Goal: Task Accomplishment & Management: Manage account settings

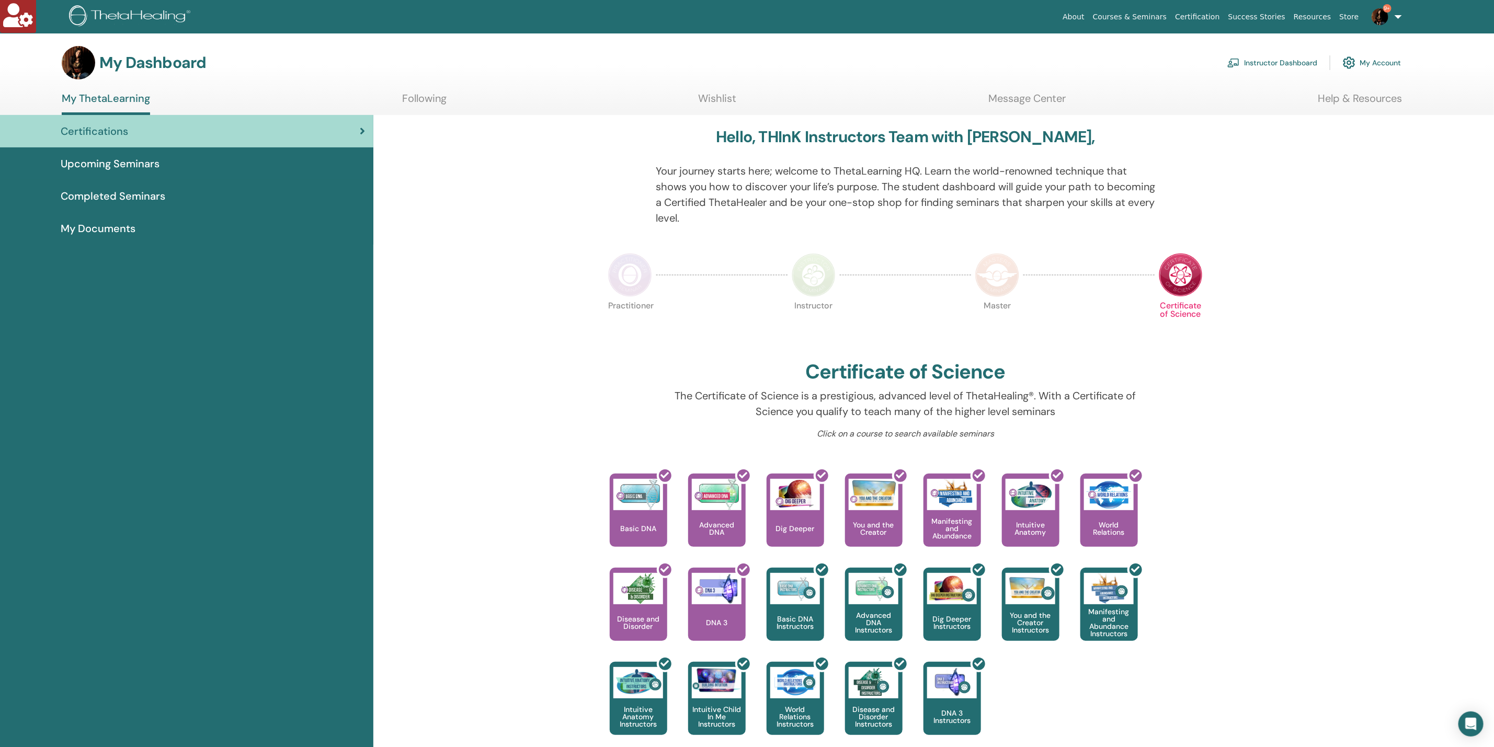
click at [740, 66] on link "Instructor Dashboard" at bounding box center [1272, 62] width 90 height 23
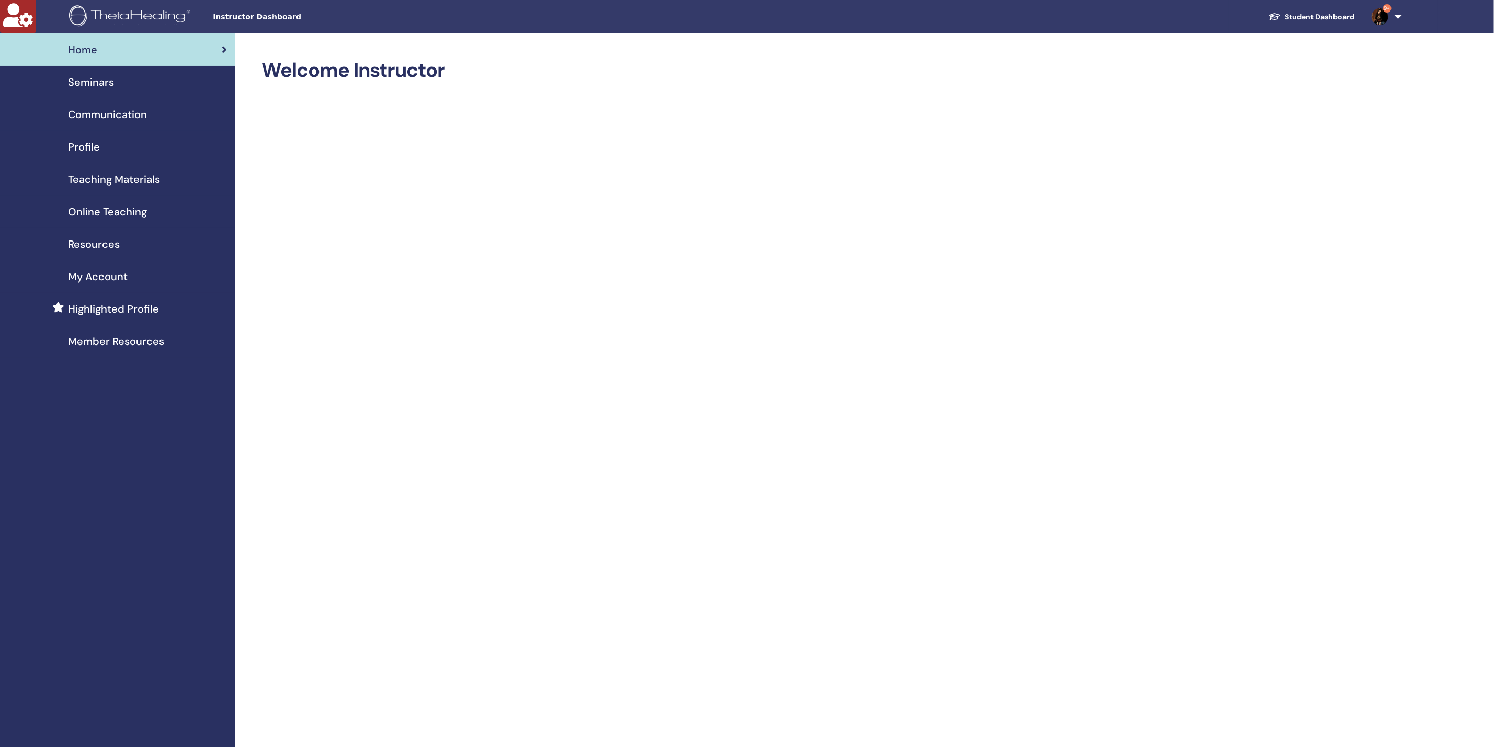
click at [106, 89] on span "Seminars" at bounding box center [91, 82] width 46 height 16
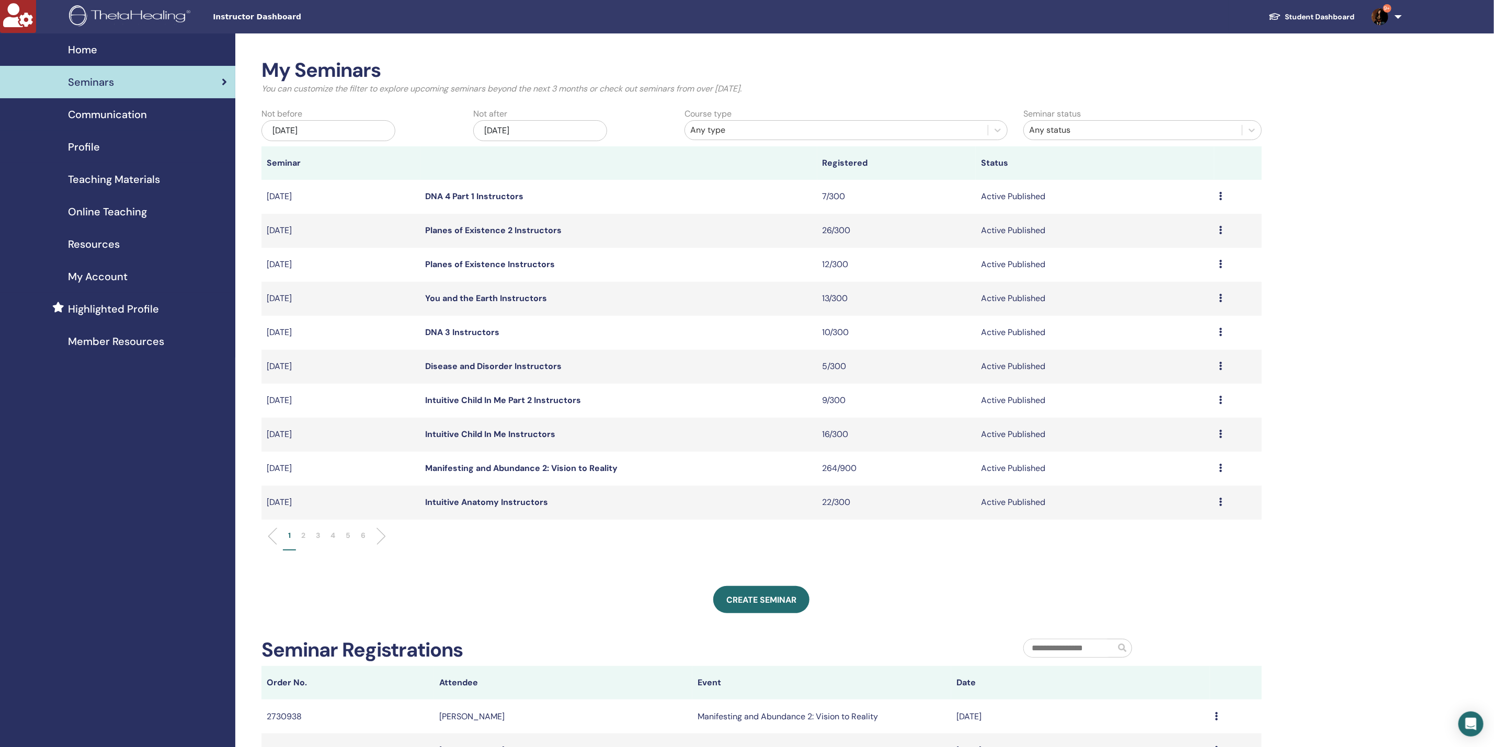
click at [541, 130] on div "[DATE]" at bounding box center [540, 130] width 134 height 21
click at [487, 159] on span "Previous Month" at bounding box center [487, 159] width 0 height 11
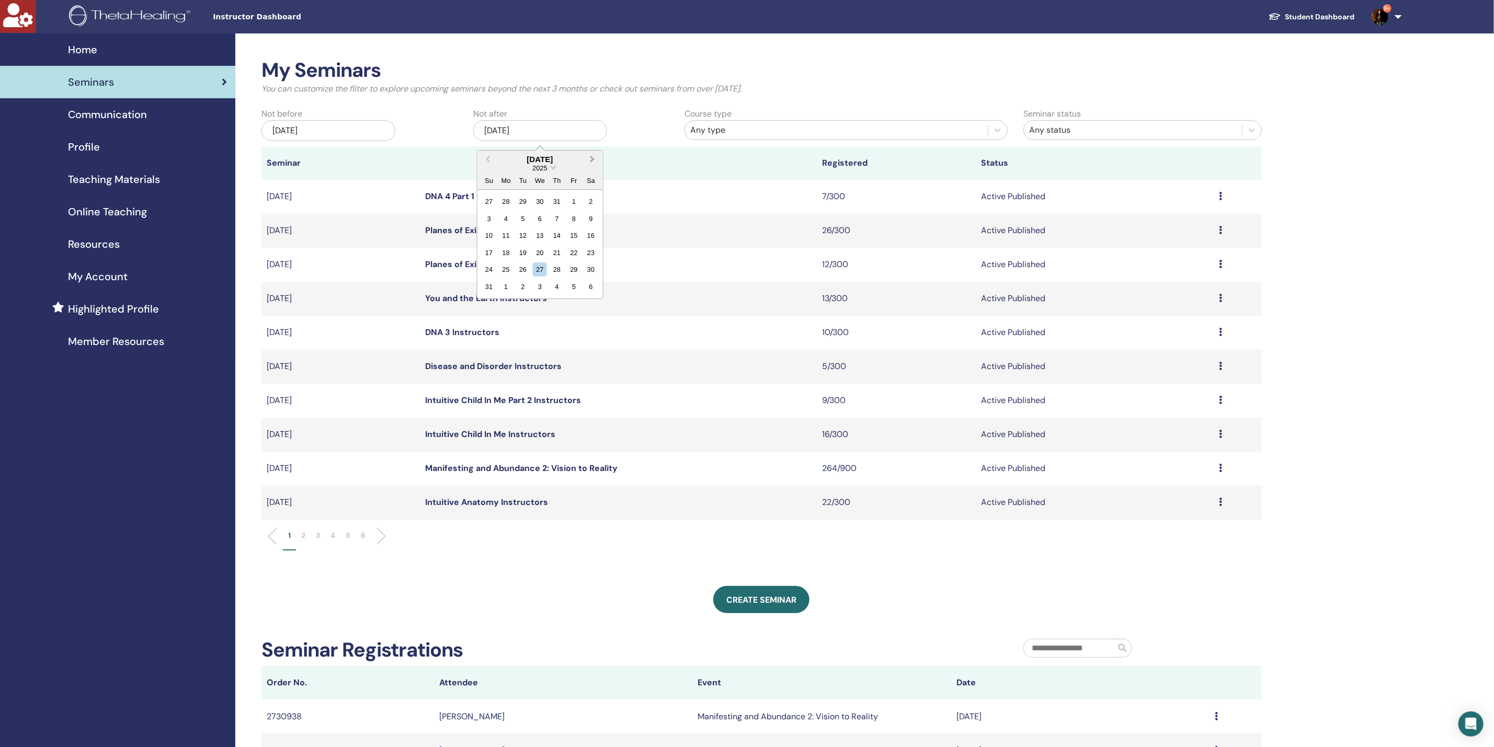
click at [593, 154] on button "Next Month" at bounding box center [593, 160] width 17 height 17
click at [526, 272] on div "30" at bounding box center [523, 269] width 14 height 14
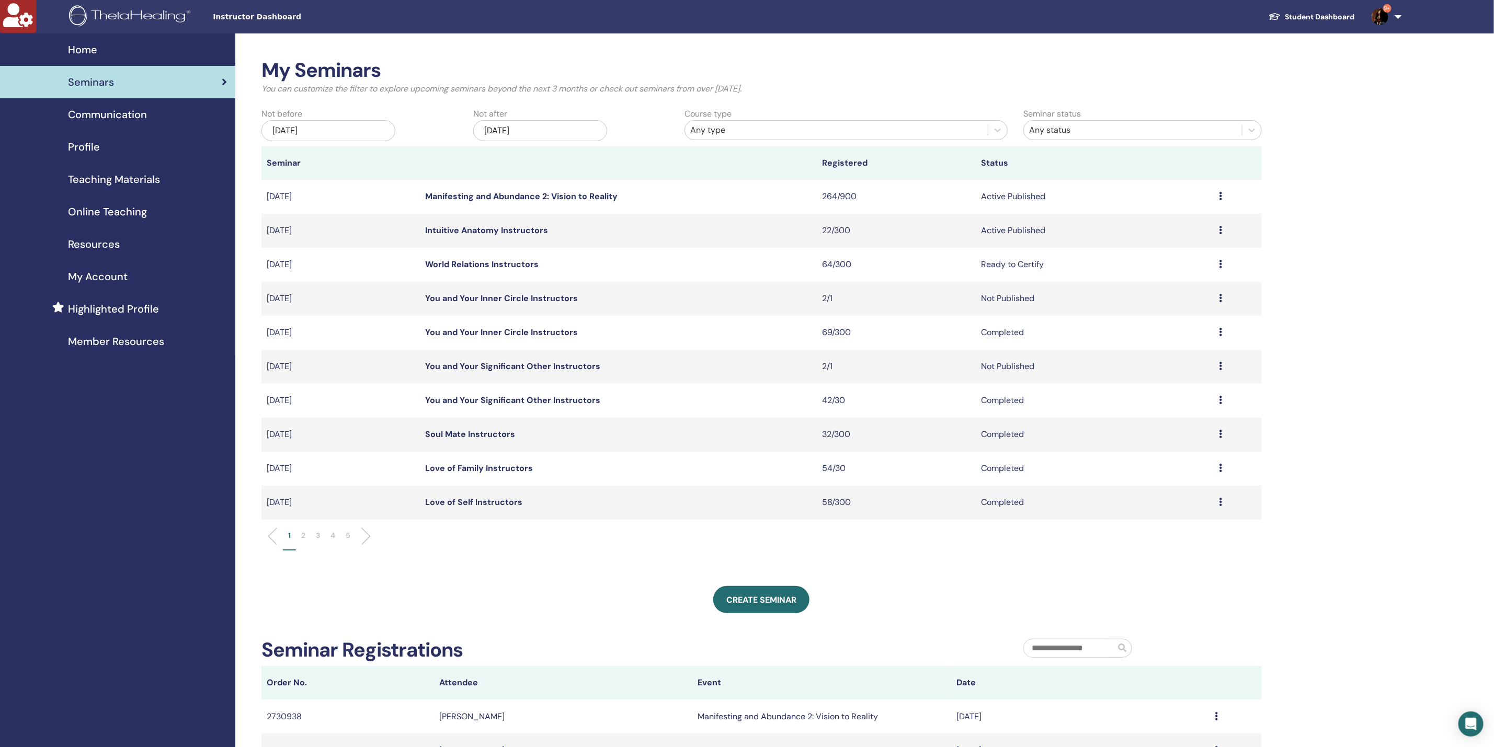
click at [570, 191] on link "Manifesting and Abundance 2: Vision to Reality" at bounding box center [522, 196] width 192 height 11
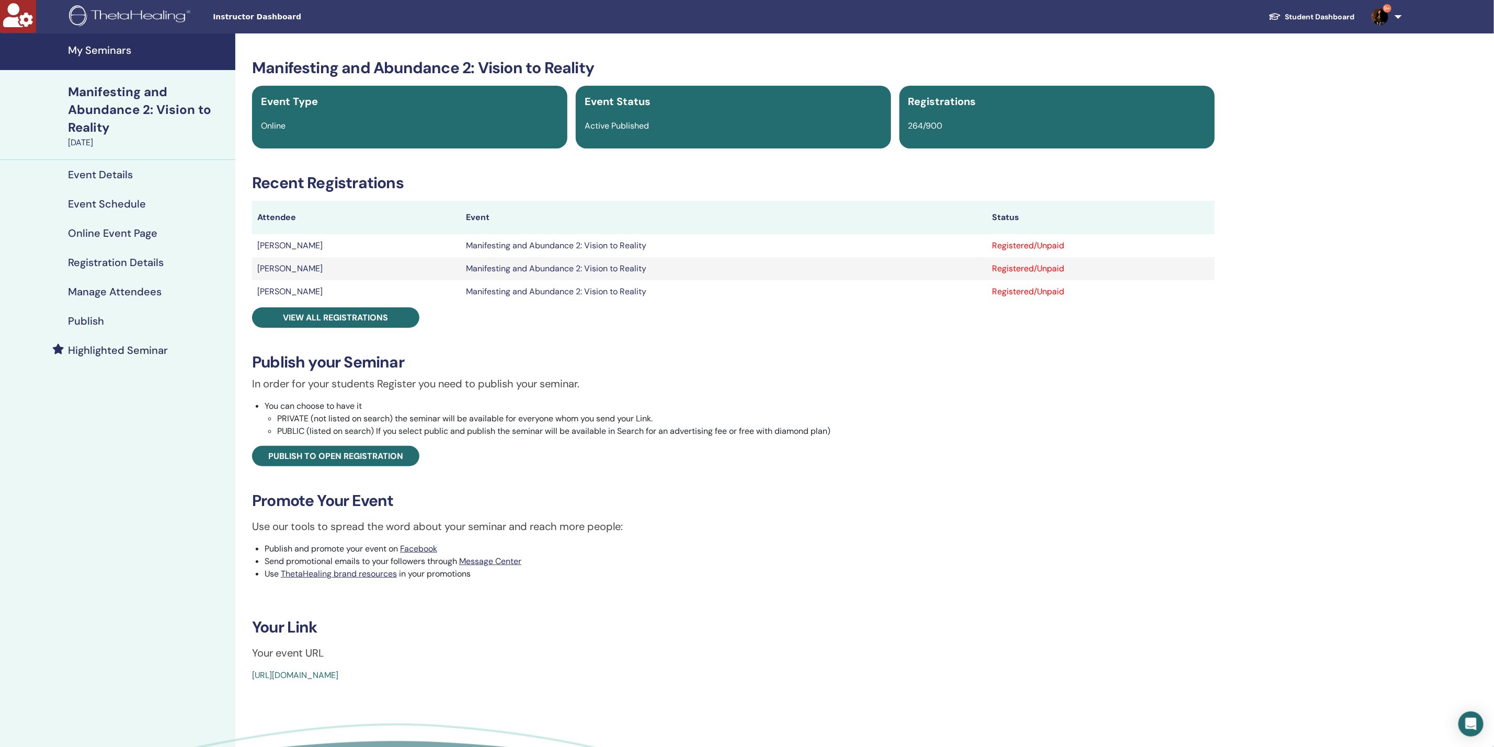
click at [111, 290] on h4 "Manage Attendees" at bounding box center [115, 292] width 94 height 13
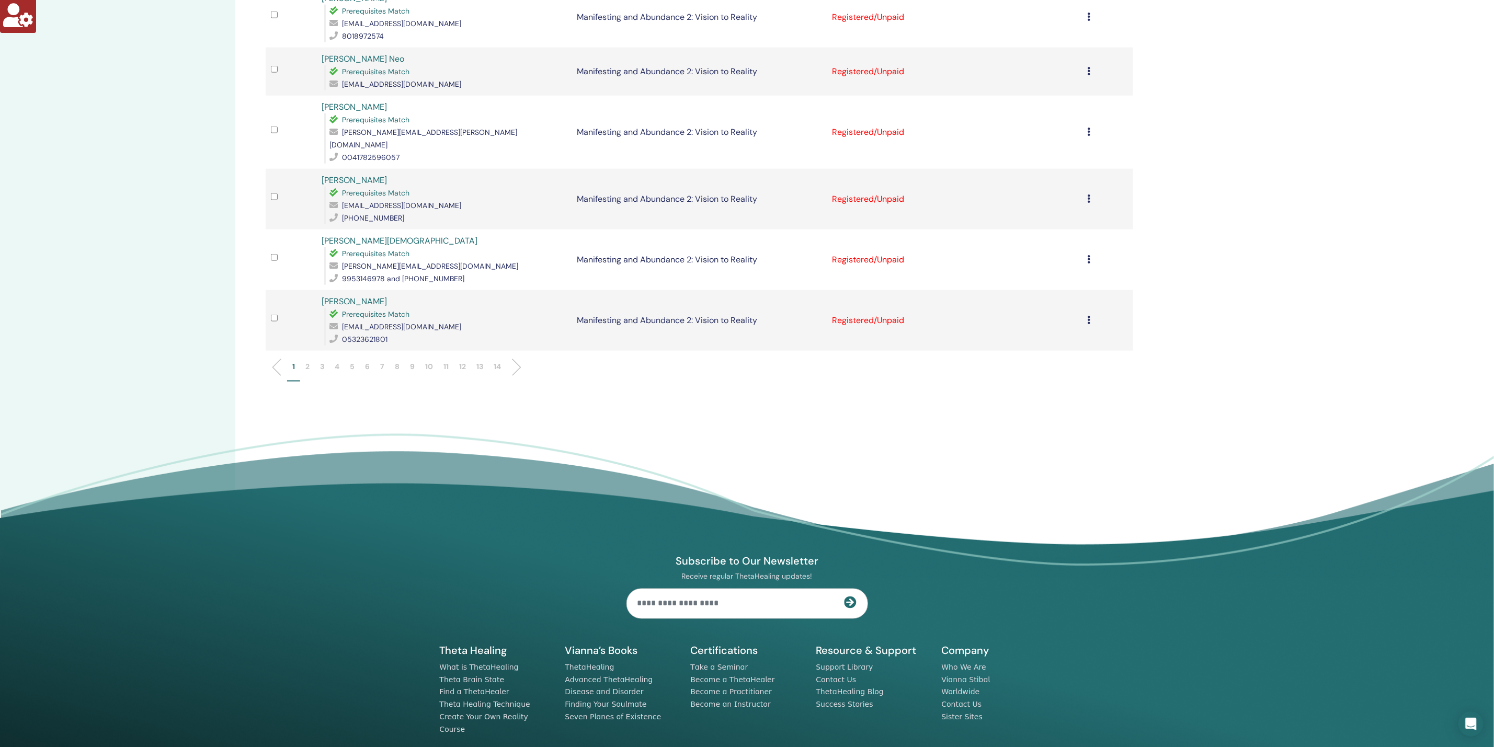
scroll to position [1001, 0]
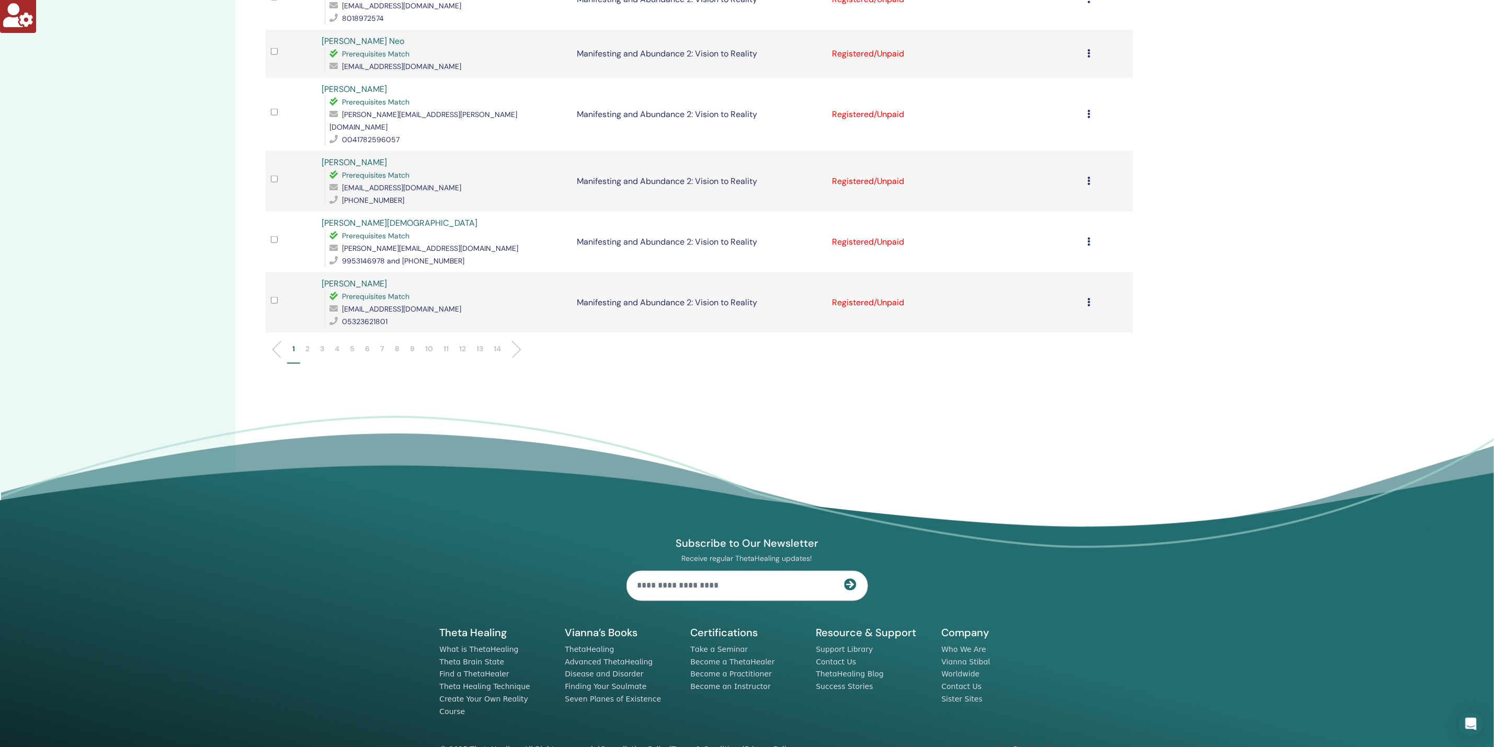
click at [306, 344] on p "2" at bounding box center [307, 349] width 4 height 11
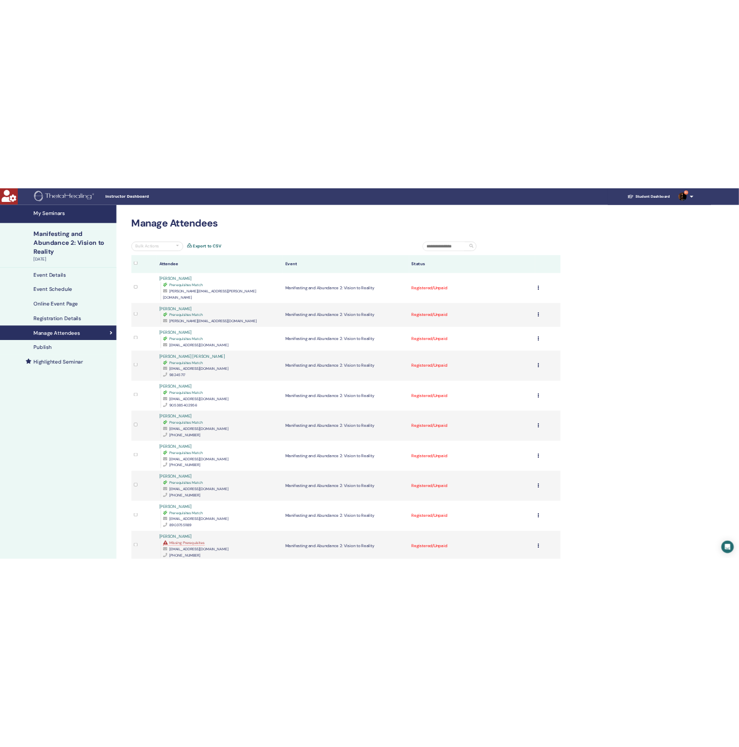
scroll to position [471, 0]
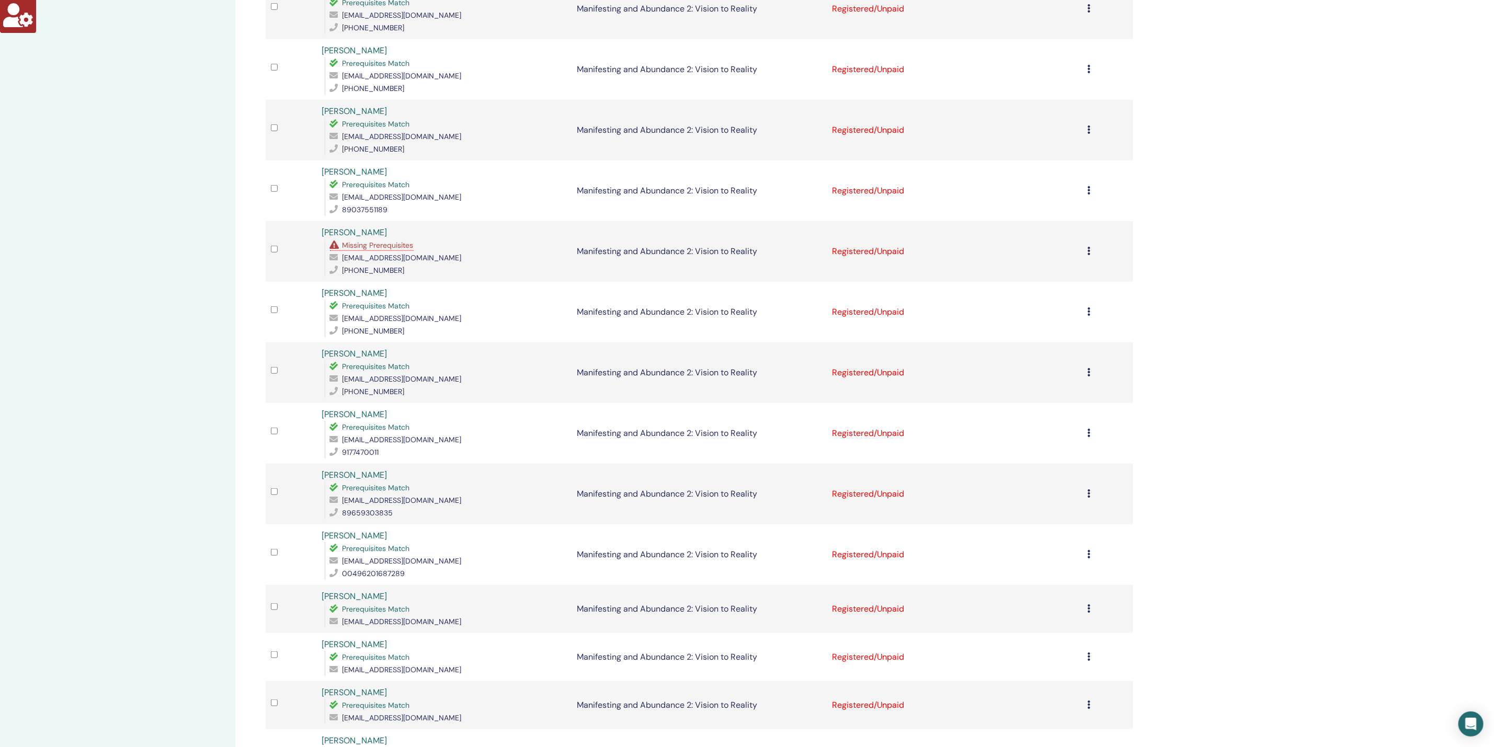
click at [367, 241] on span "Missing Prerequisites" at bounding box center [378, 245] width 71 height 9
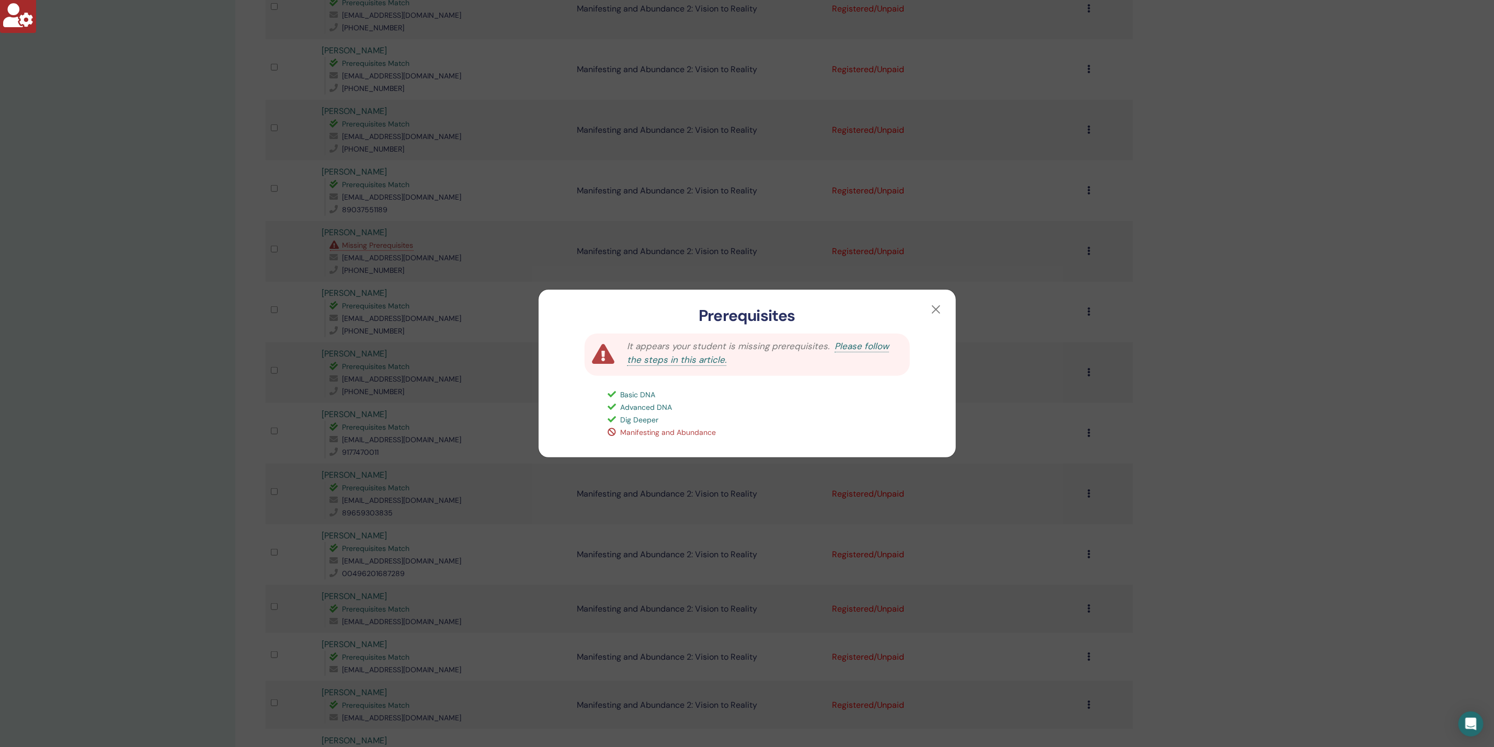
click at [125, 319] on div "Prerequisites It appears your student is missing prerequisites. Please follow t…" at bounding box center [747, 373] width 1494 height 747
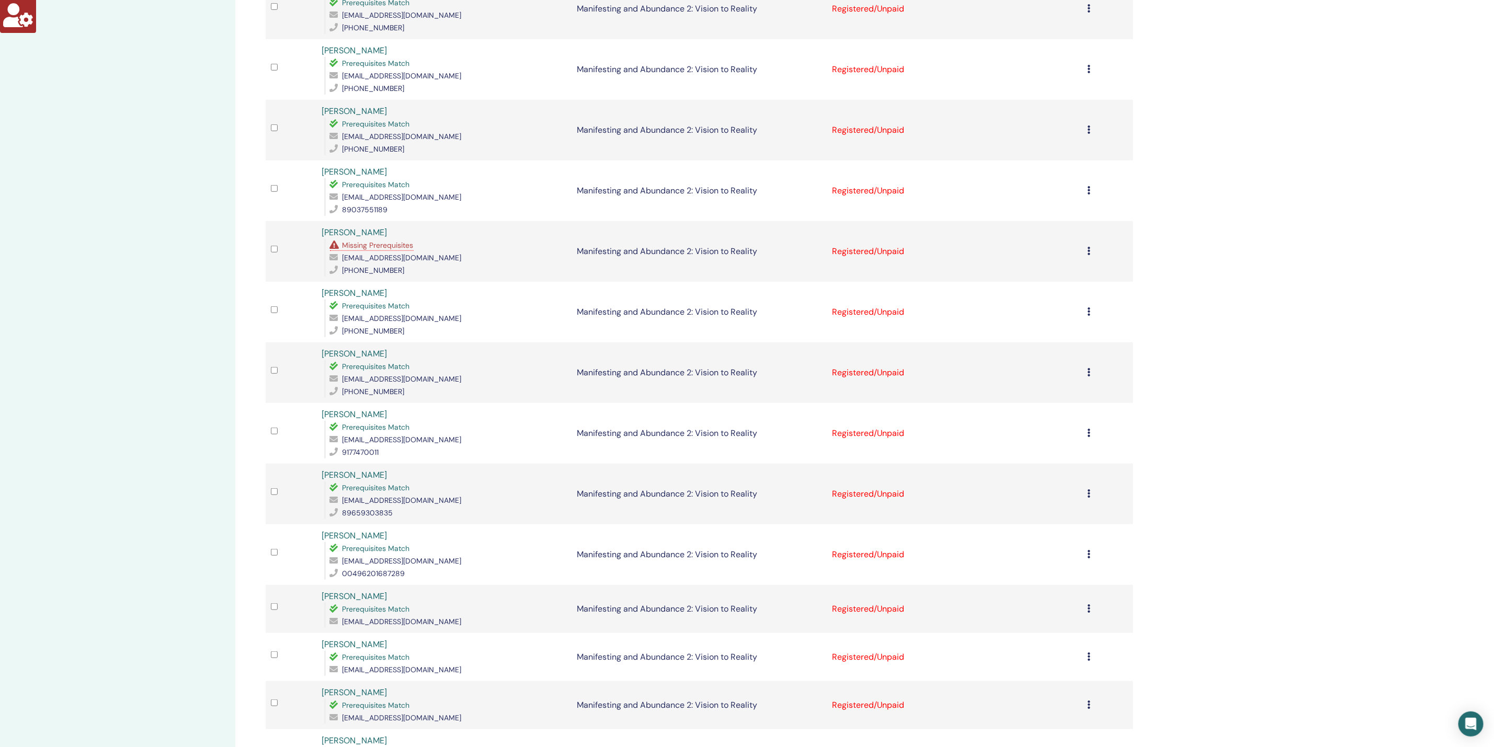
click at [362, 253] on span "miichii324@yahoo.co.jp" at bounding box center [402, 257] width 119 height 9
copy span "miichii324@yahoo.co.jp"
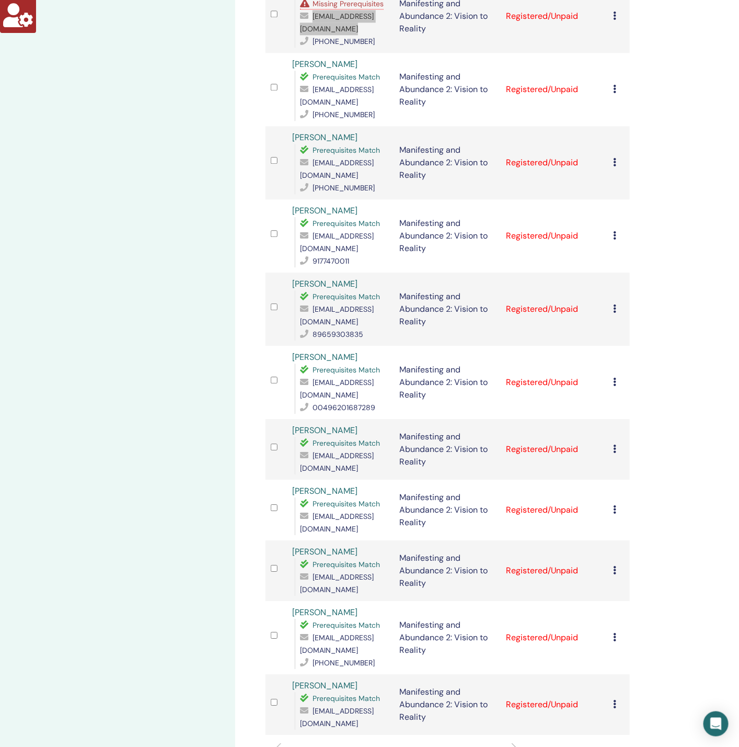
scroll to position [1127, 0]
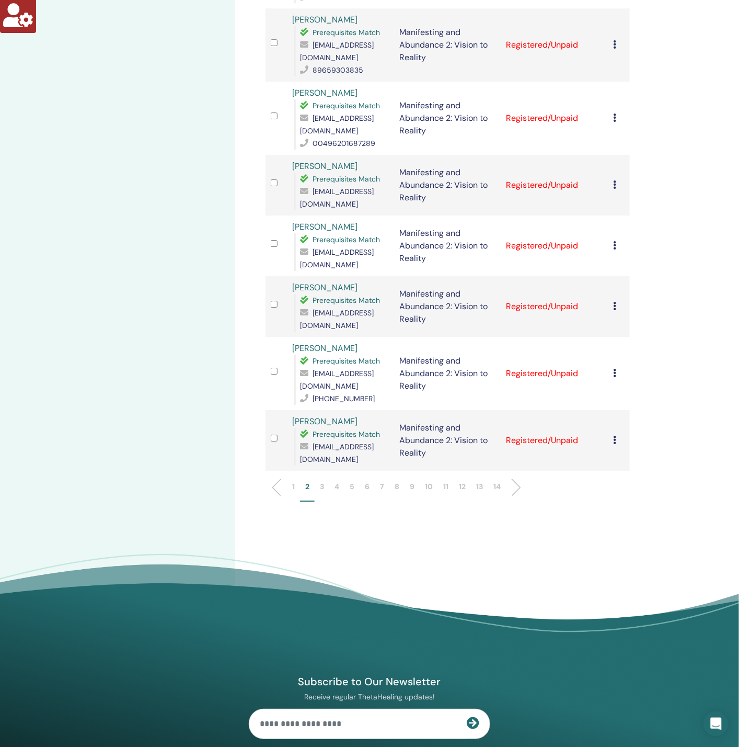
click at [322, 481] on p "3" at bounding box center [322, 486] width 4 height 11
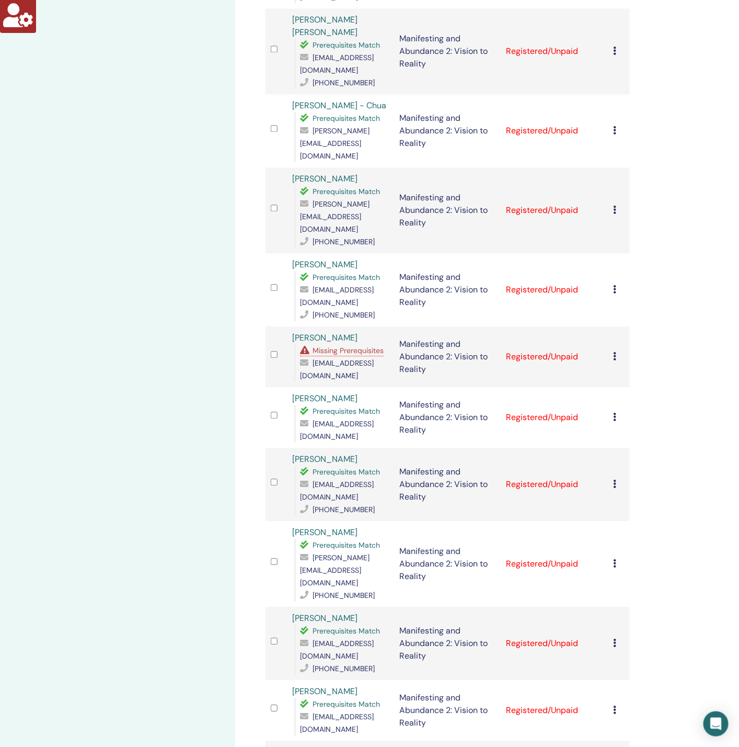
scroll to position [750, 0]
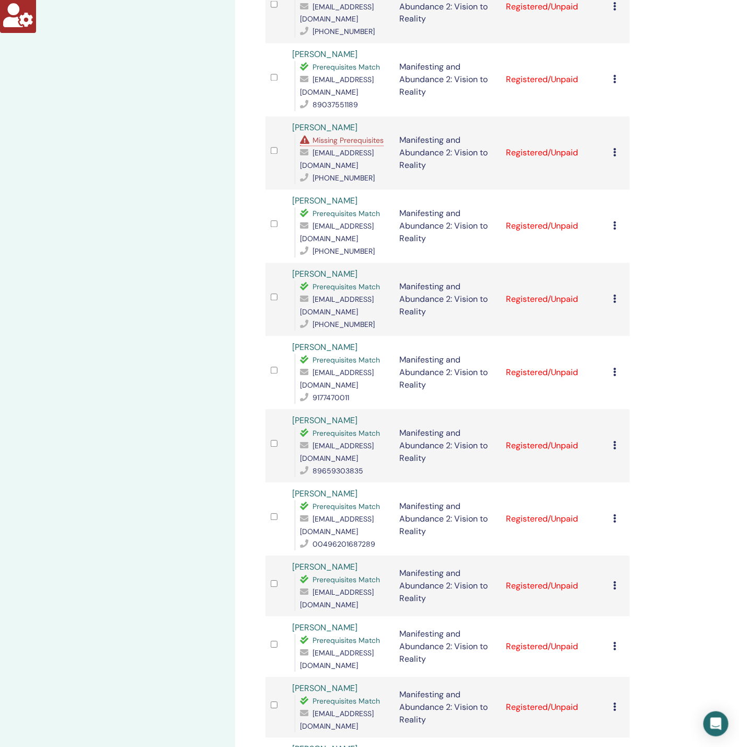
scroll to position [829, 0]
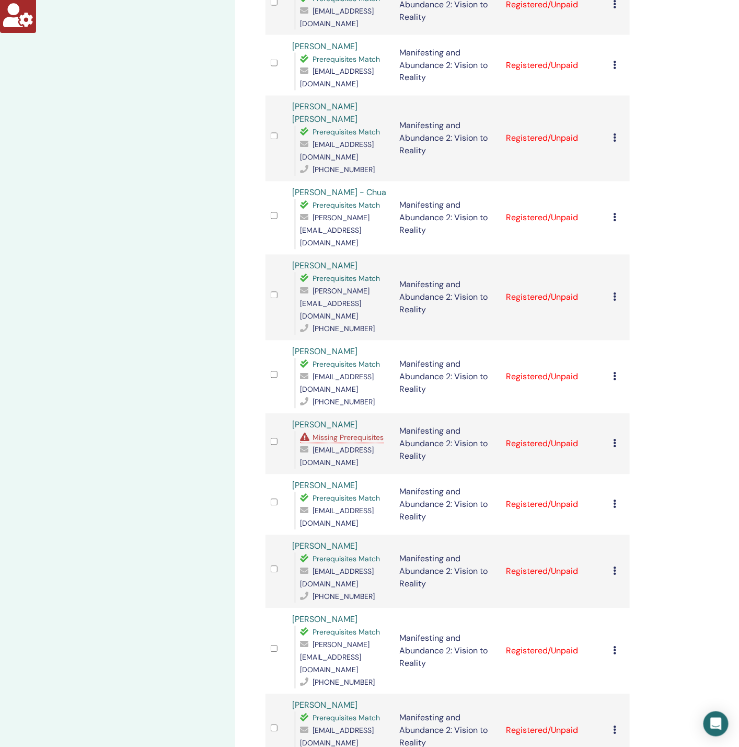
scroll to position [515, 0]
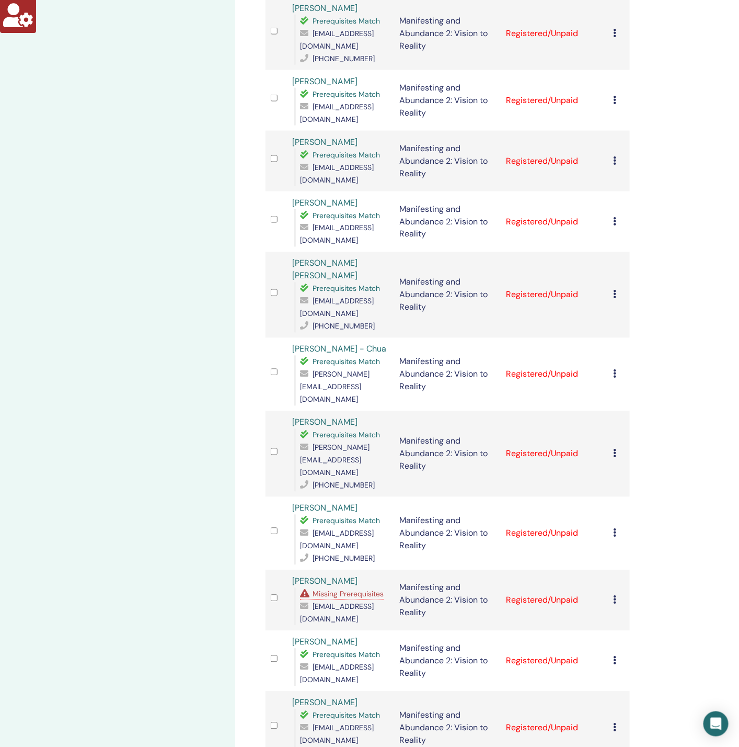
click at [353, 589] on span "Missing Prerequisites" at bounding box center [348, 593] width 71 height 9
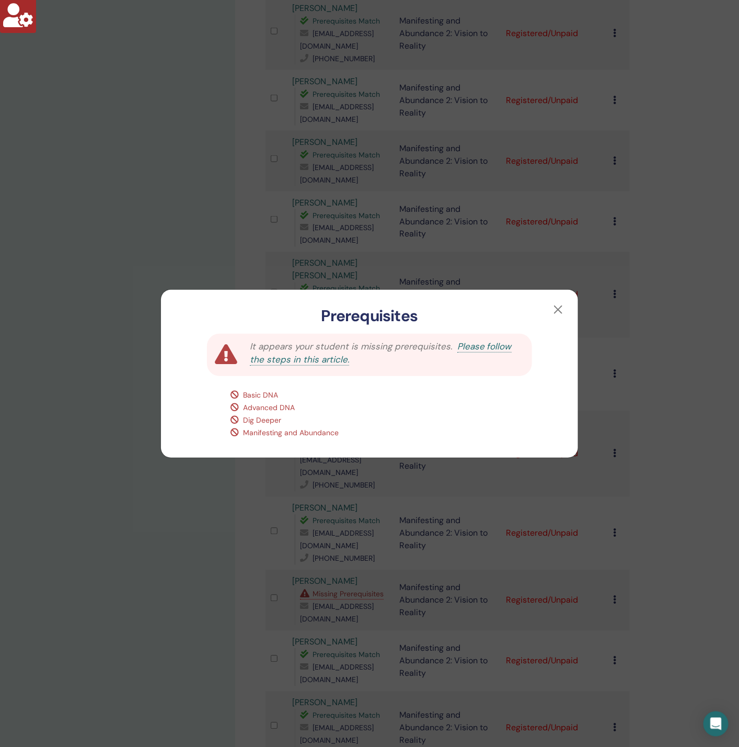
click at [95, 532] on div "Prerequisites It appears your student is missing prerequisites. Please follow t…" at bounding box center [369, 373] width 739 height 747
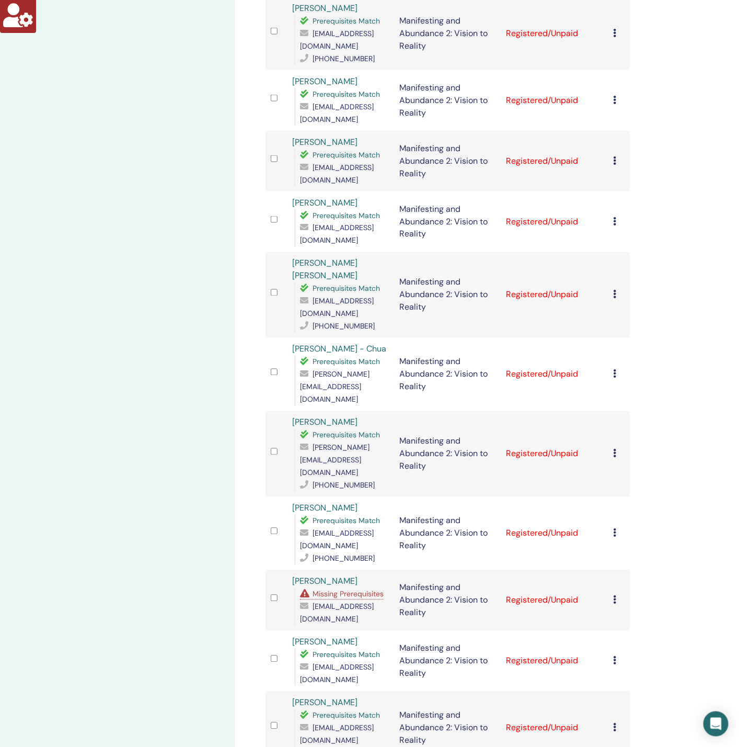
click at [341, 602] on span "adrien.keszthelyi@gmail.com" at bounding box center [337, 613] width 74 height 22
copy span "adrien.keszthelyi@gmail.com"
click at [329, 602] on span "adrien.keszthelyi@gmail.com" at bounding box center [337, 613] width 74 height 22
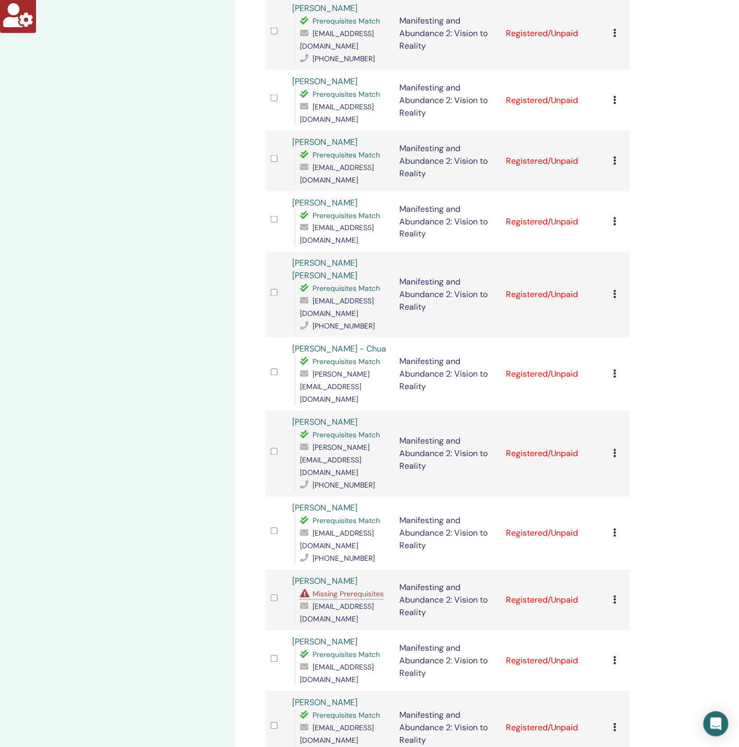
click at [329, 602] on span "adrien.keszthelyi@gmail.com" at bounding box center [337, 613] width 74 height 22
copy span "adrien.keszthelyi@gmail.com"
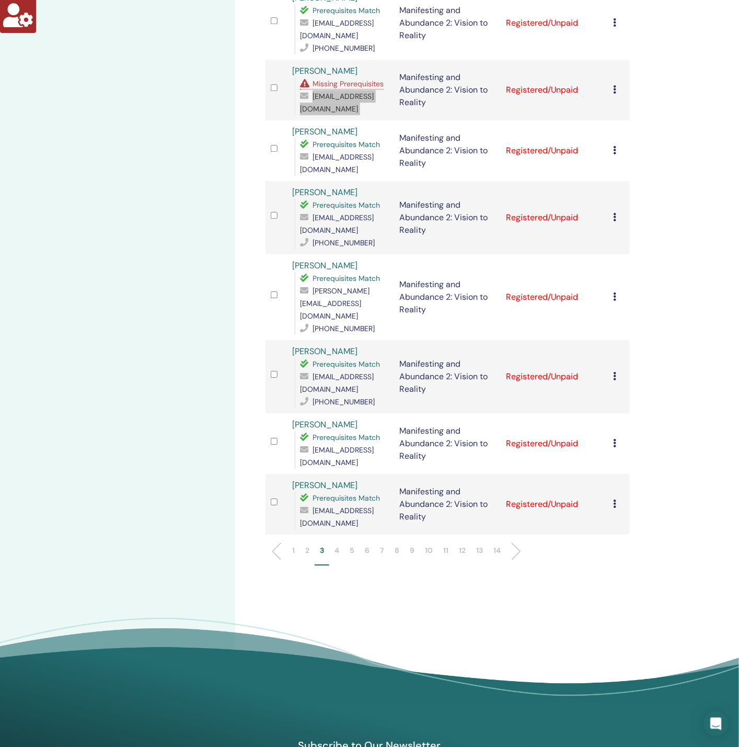
scroll to position [1064, 0]
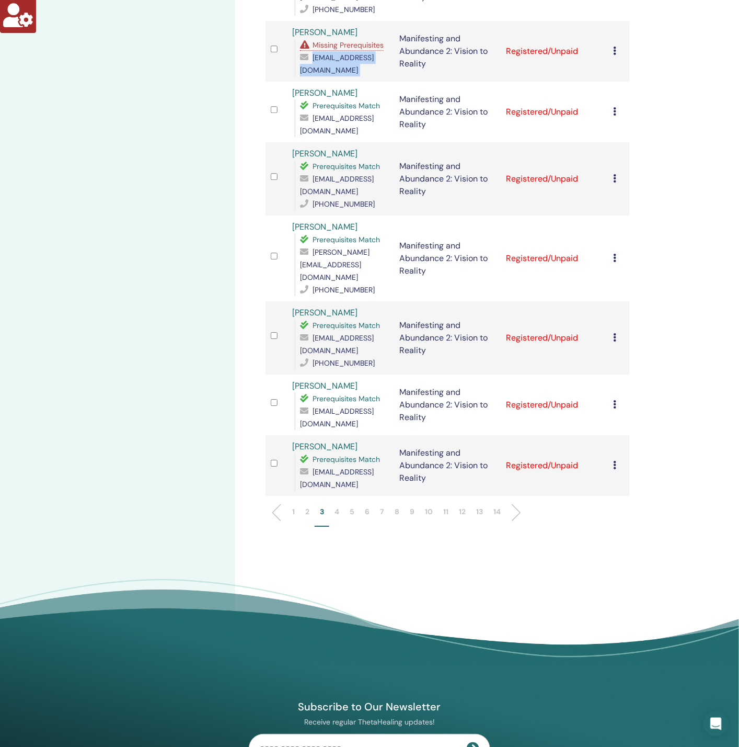
click at [311, 506] on li "2" at bounding box center [307, 516] width 15 height 20
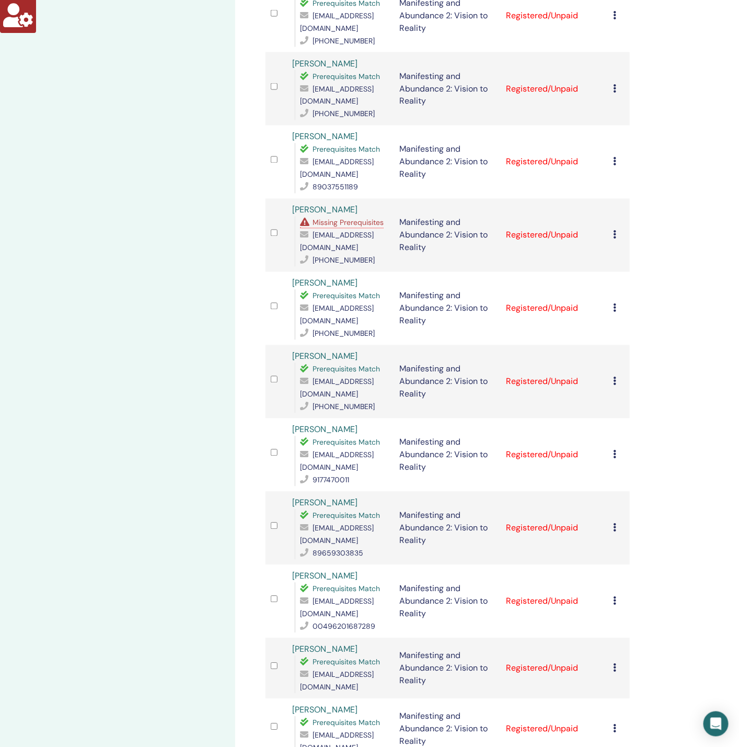
scroll to position [515, 0]
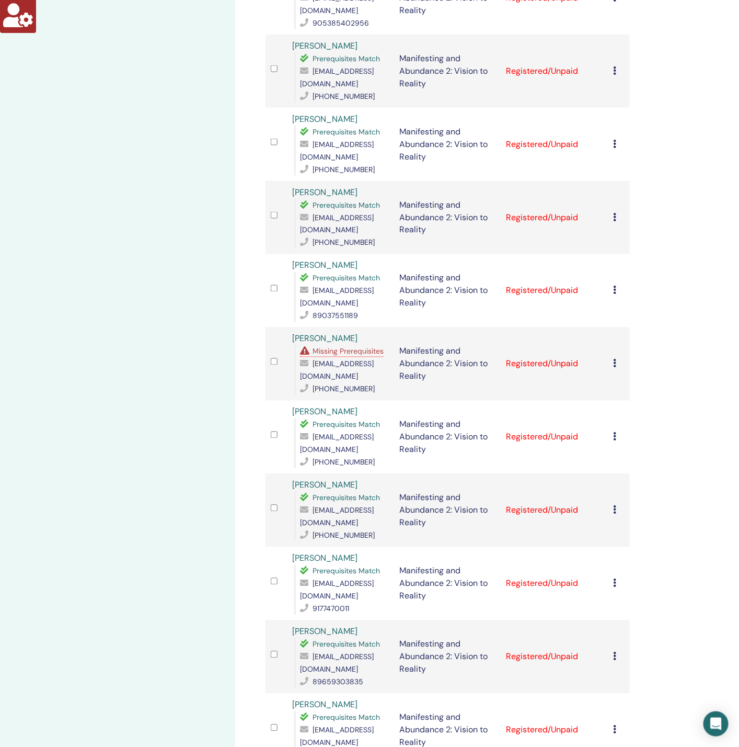
click at [357, 347] on span "Missing Prerequisites" at bounding box center [348, 351] width 71 height 9
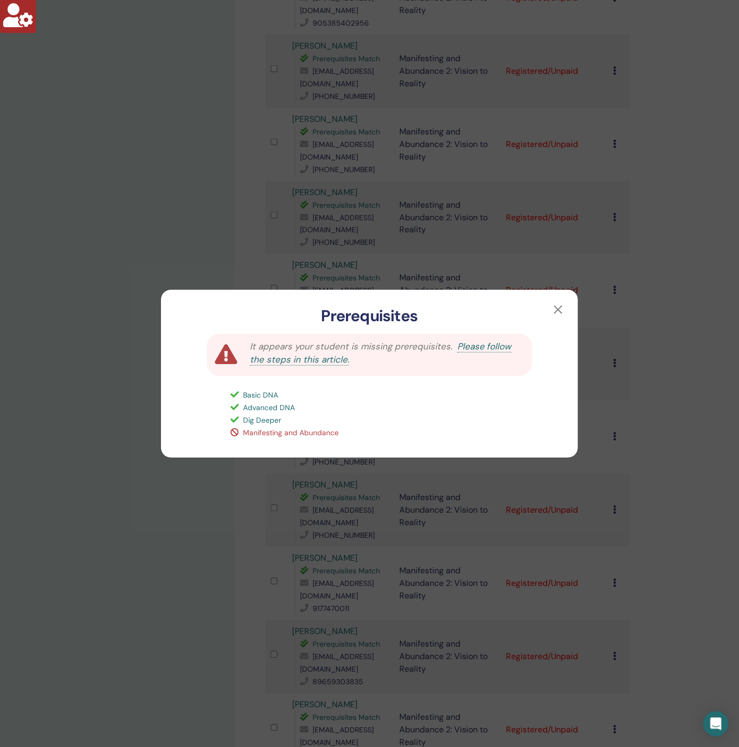
click at [107, 376] on div "Prerequisites It appears your student is missing prerequisites. Please follow t…" at bounding box center [369, 373] width 739 height 747
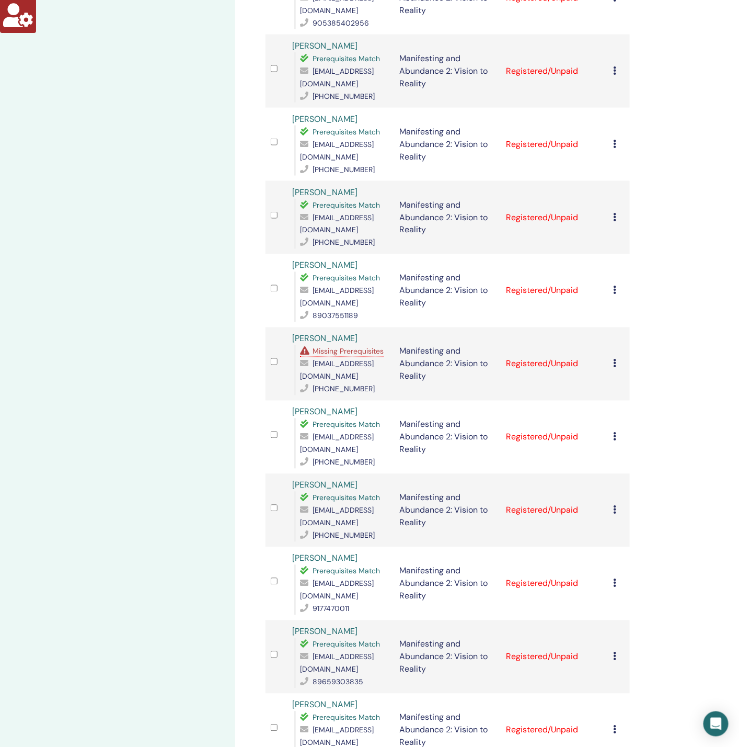
click at [326, 358] on div "miichii324@yahoo.co.jp" at bounding box center [344, 370] width 89 height 25
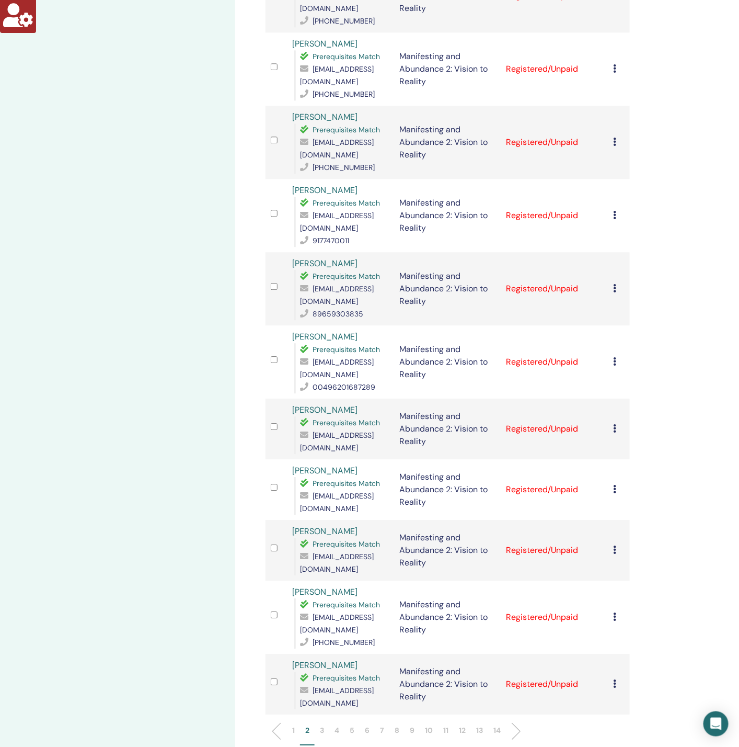
scroll to position [907, 0]
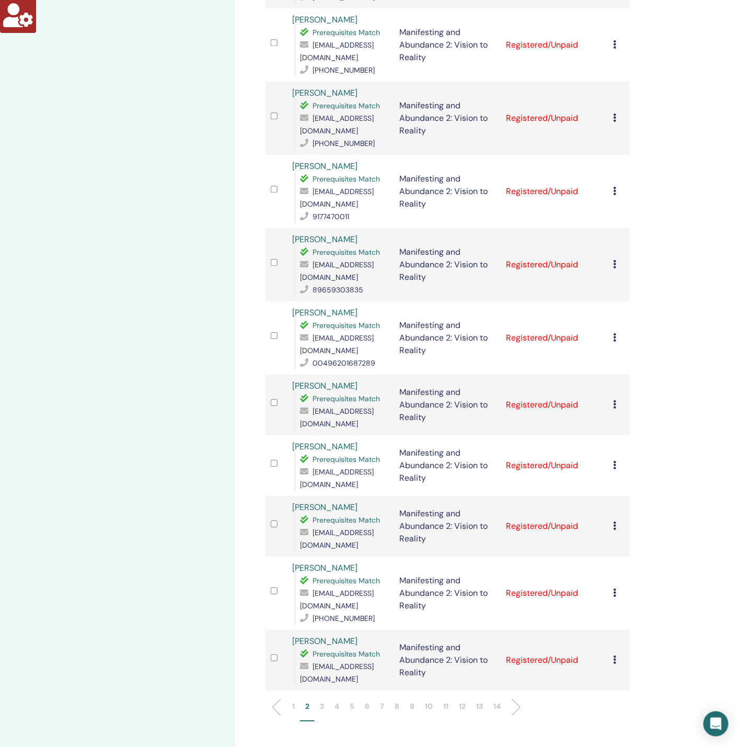
click at [320, 701] on p "3" at bounding box center [322, 706] width 4 height 11
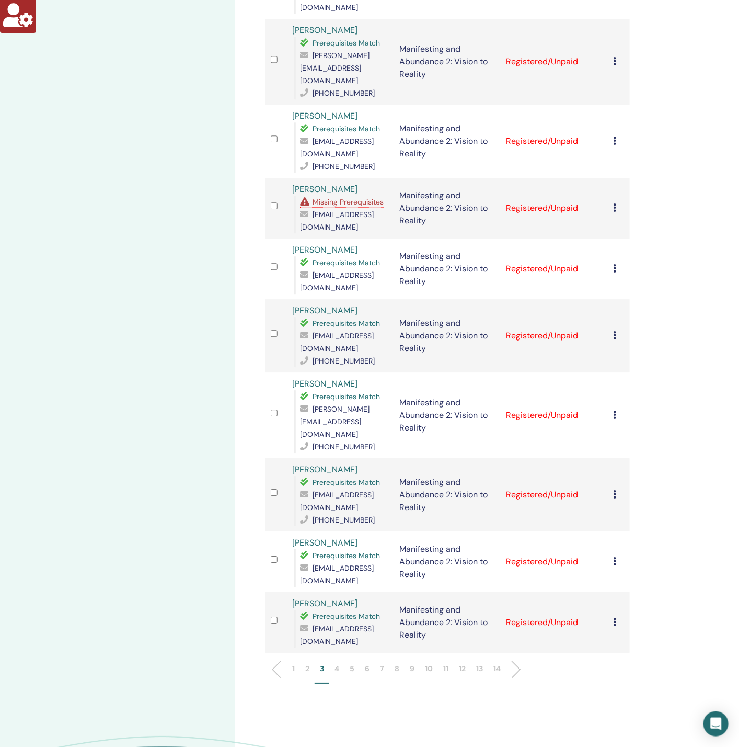
click at [336, 663] on p "4" at bounding box center [337, 668] width 5 height 11
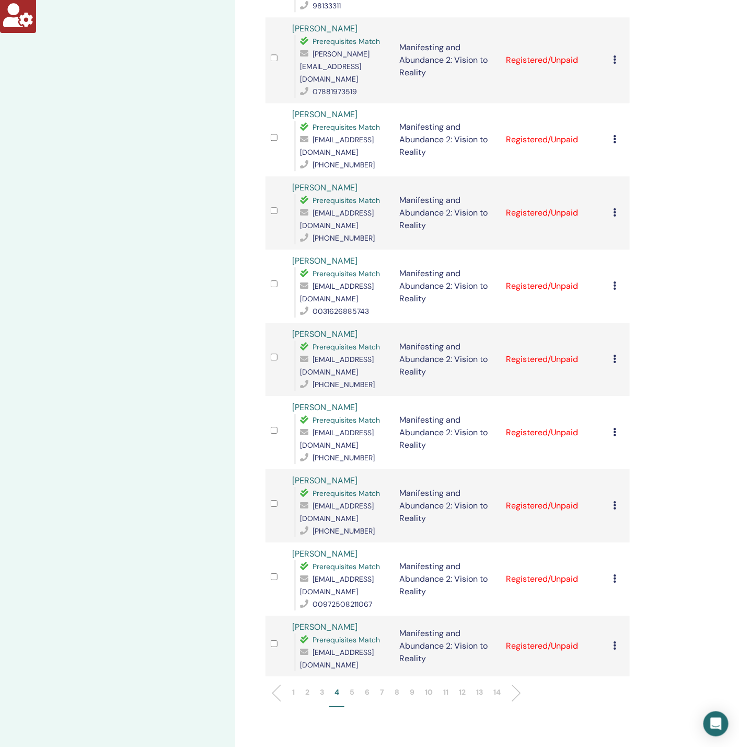
scroll to position [1098, 0]
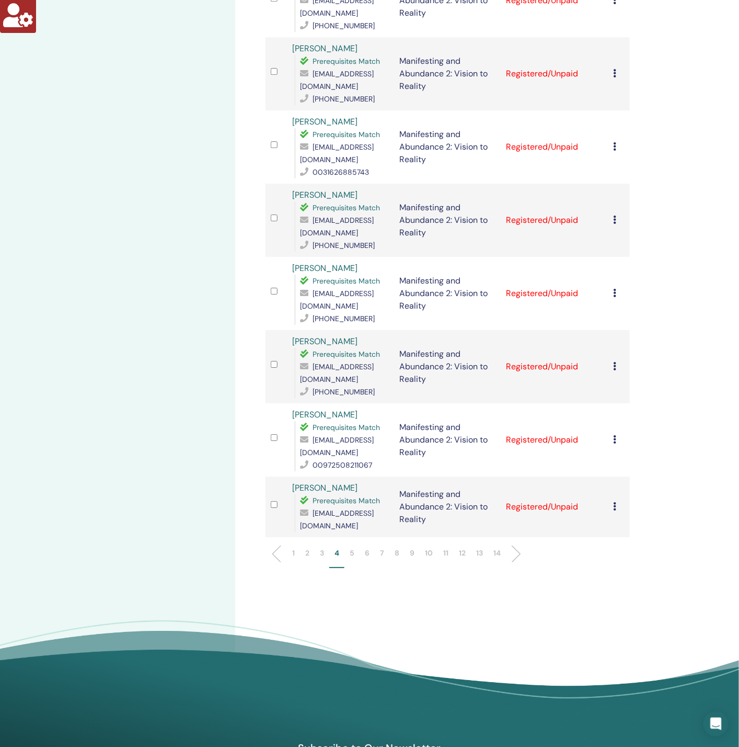
click at [352, 547] on p "5" at bounding box center [352, 552] width 5 height 11
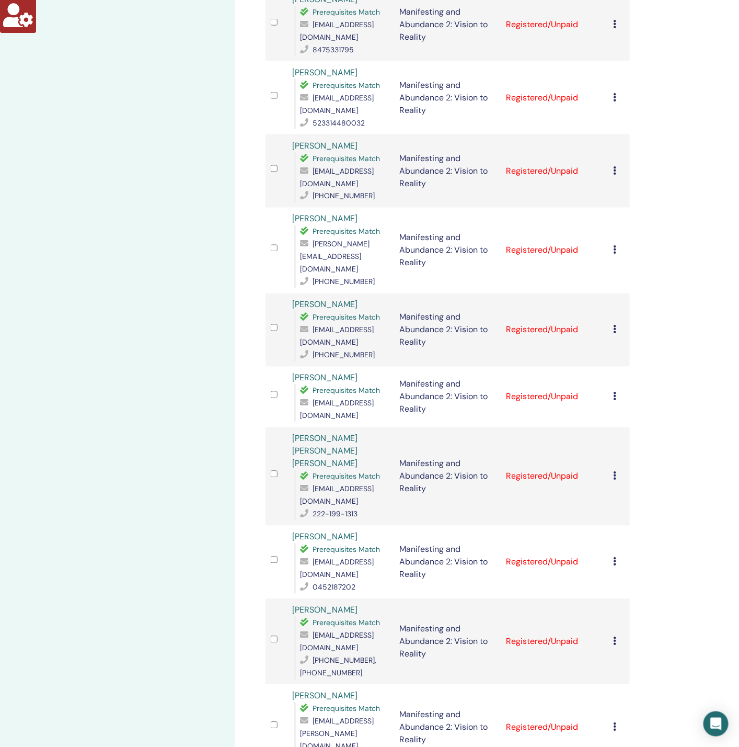
scroll to position [1020, 0]
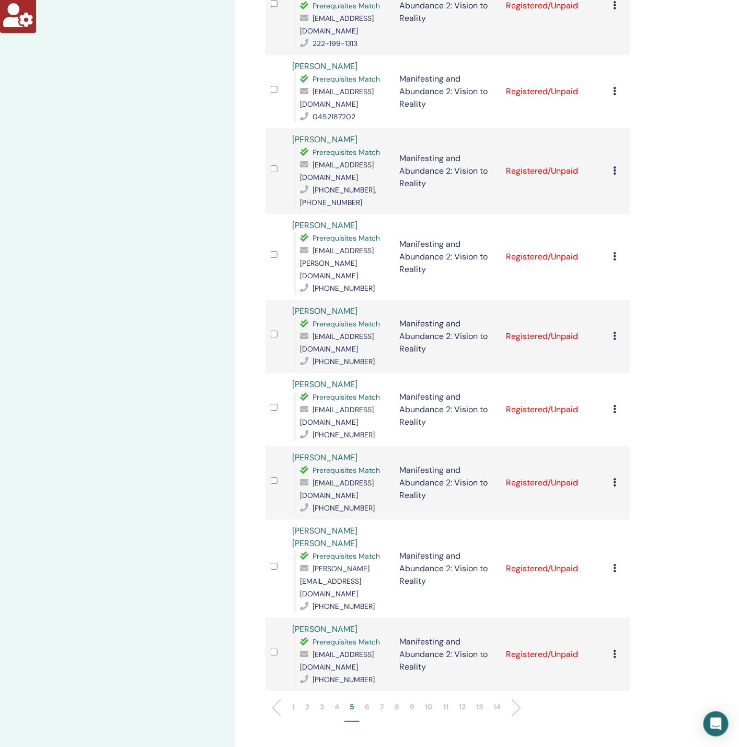
click at [368, 701] on p "6" at bounding box center [367, 706] width 5 height 11
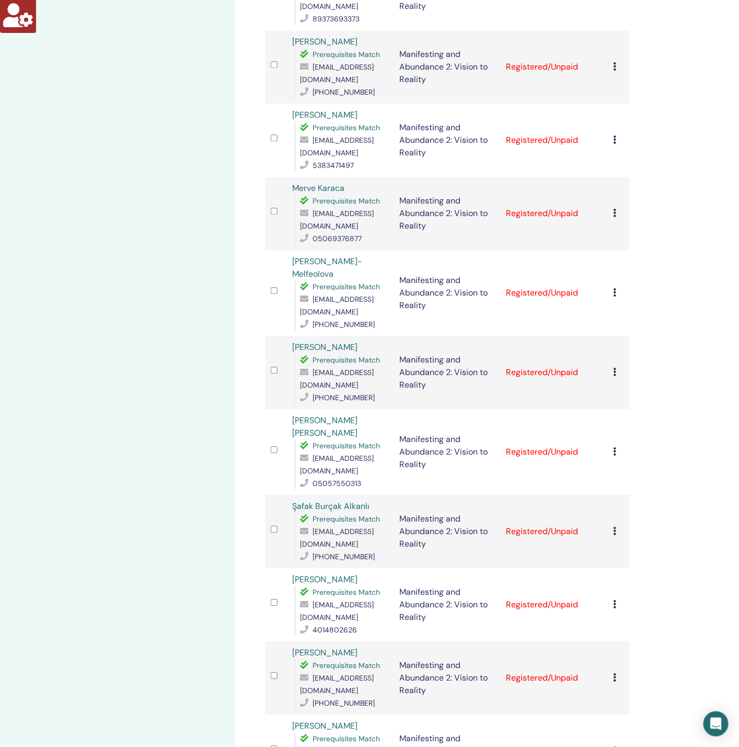
scroll to position [941, 0]
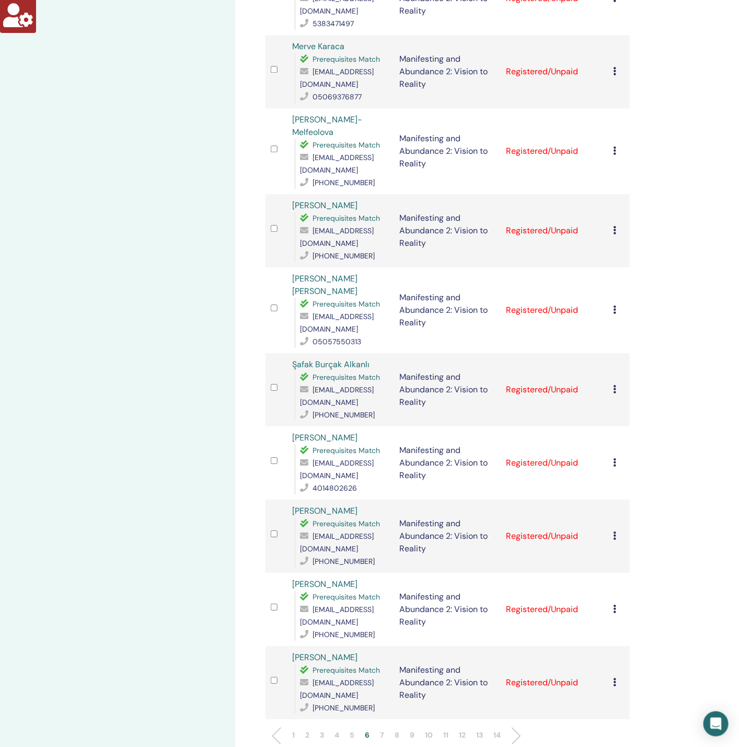
click at [380, 729] on p "7" at bounding box center [382, 734] width 4 height 11
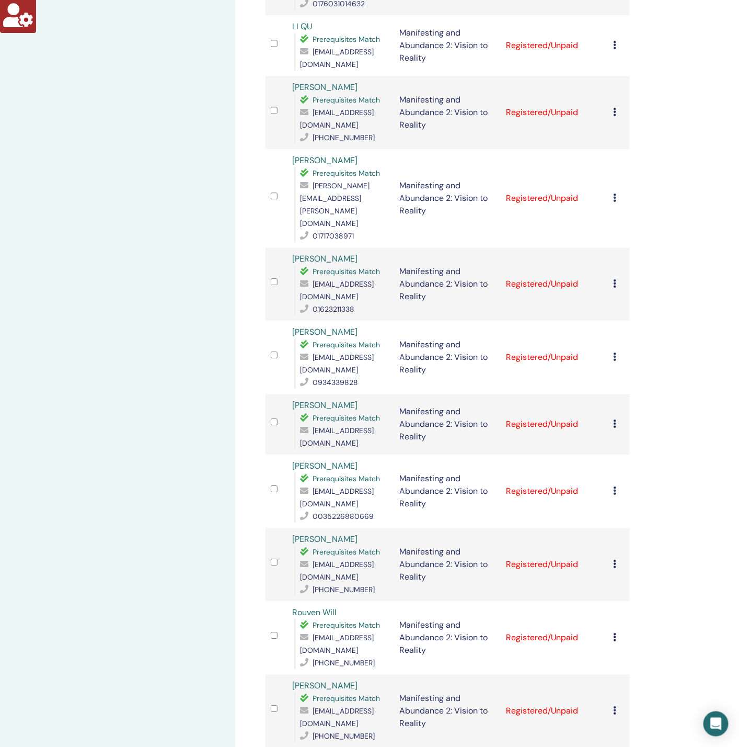
scroll to position [1098, 0]
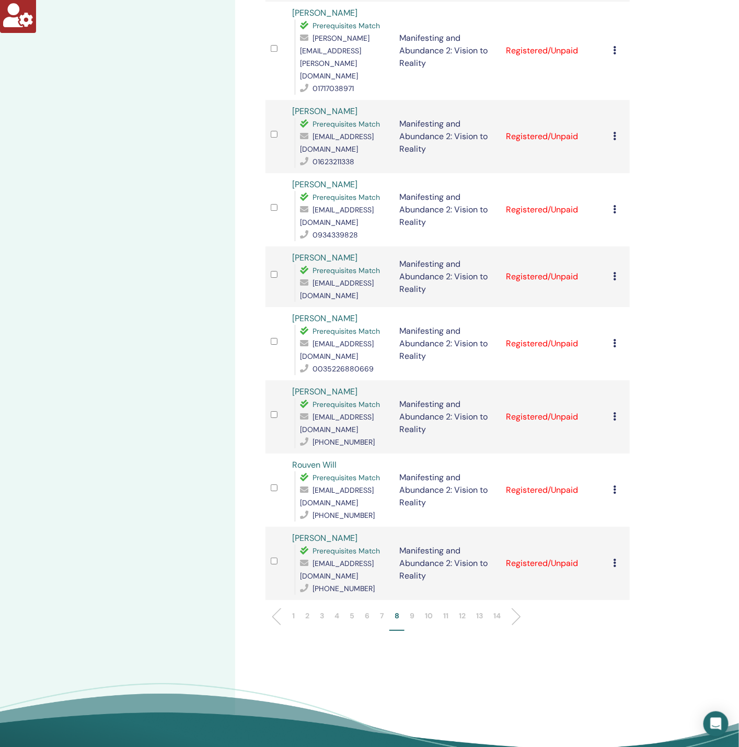
click at [413, 610] on p "9" at bounding box center [412, 615] width 5 height 11
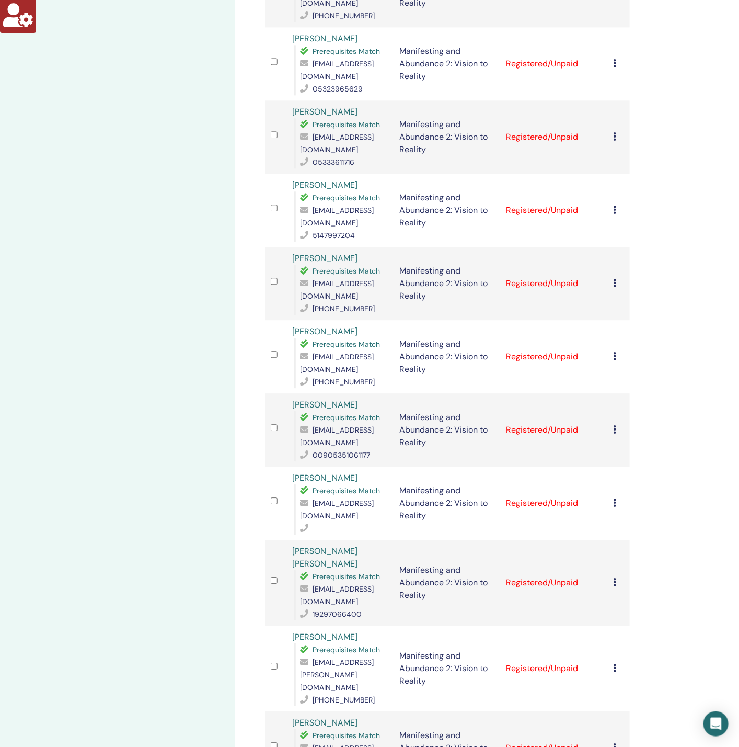
scroll to position [1020, 0]
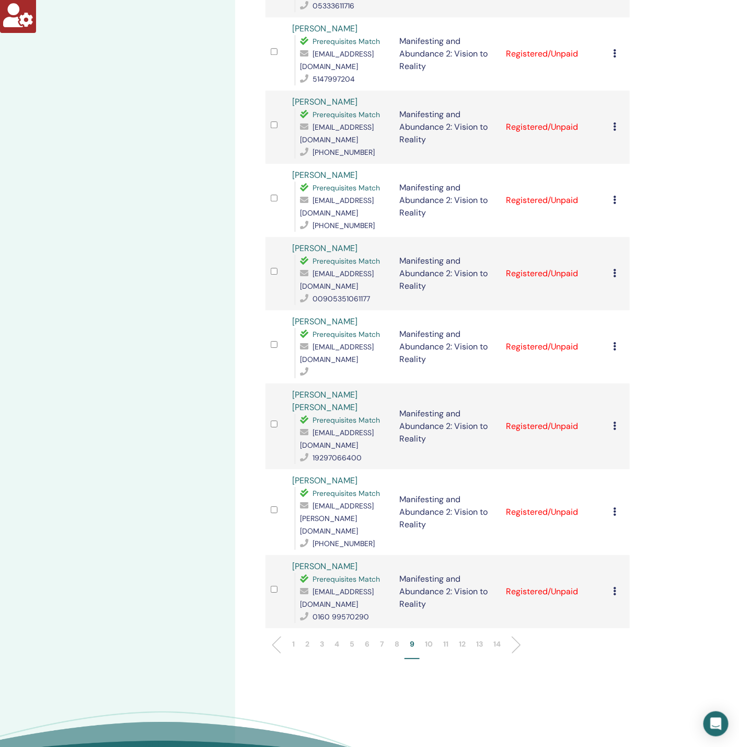
click at [425, 638] on p "10" at bounding box center [429, 643] width 8 height 11
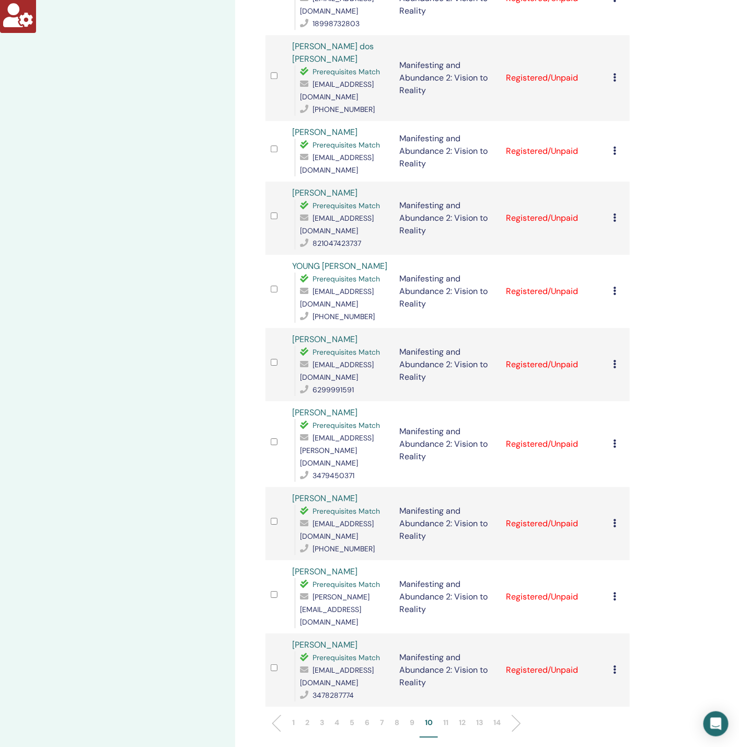
scroll to position [1098, 0]
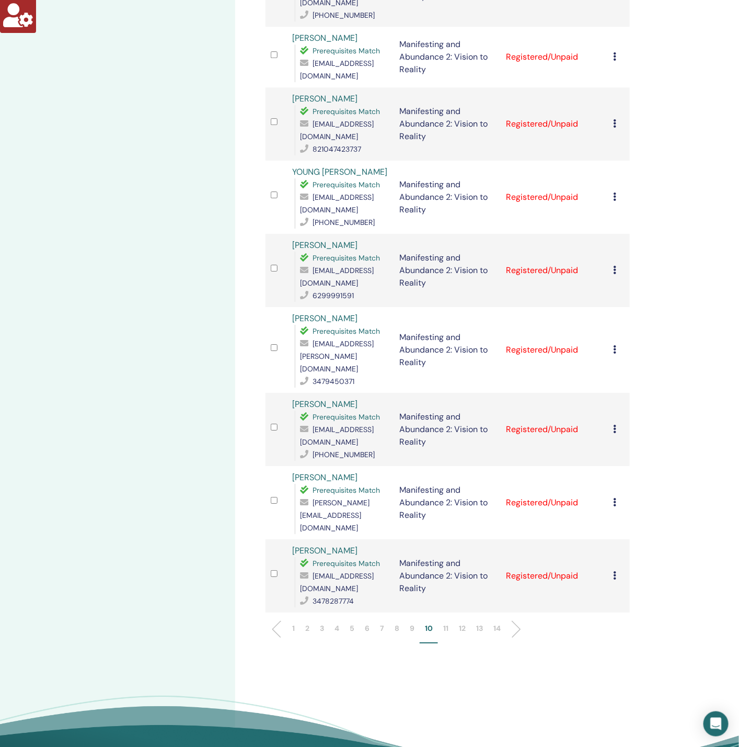
click at [443, 623] on p "11" at bounding box center [445, 628] width 5 height 11
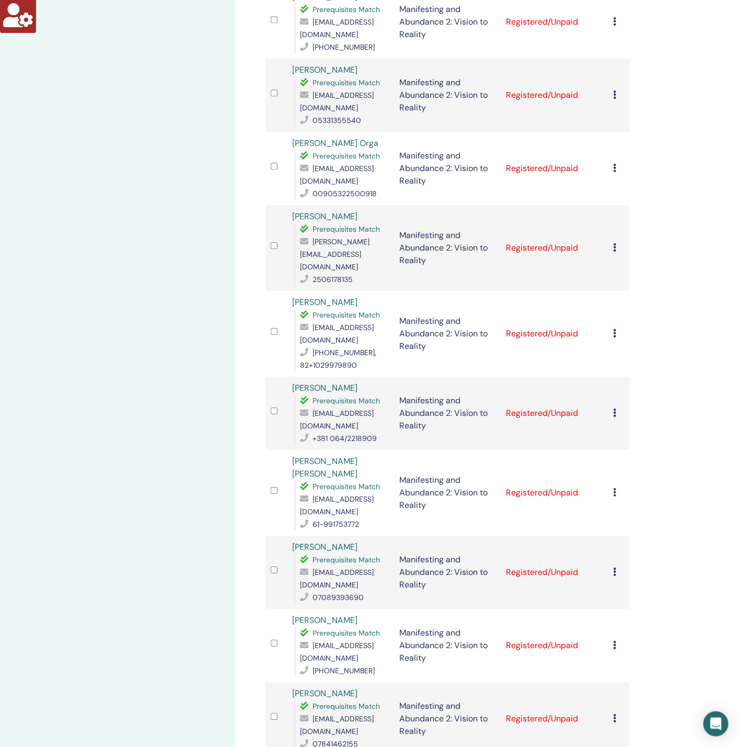
scroll to position [1215, 0]
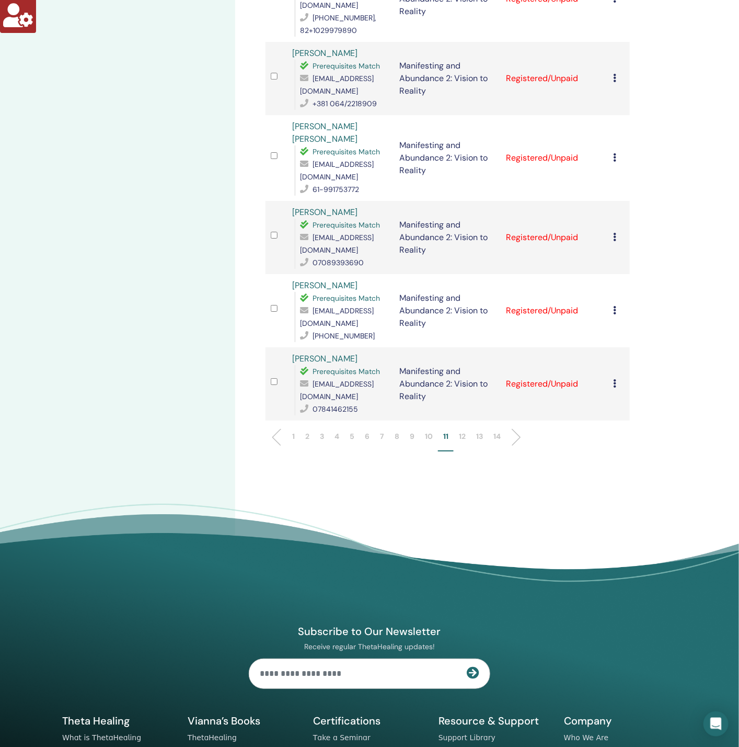
click at [460, 431] on p "12" at bounding box center [462, 436] width 7 height 11
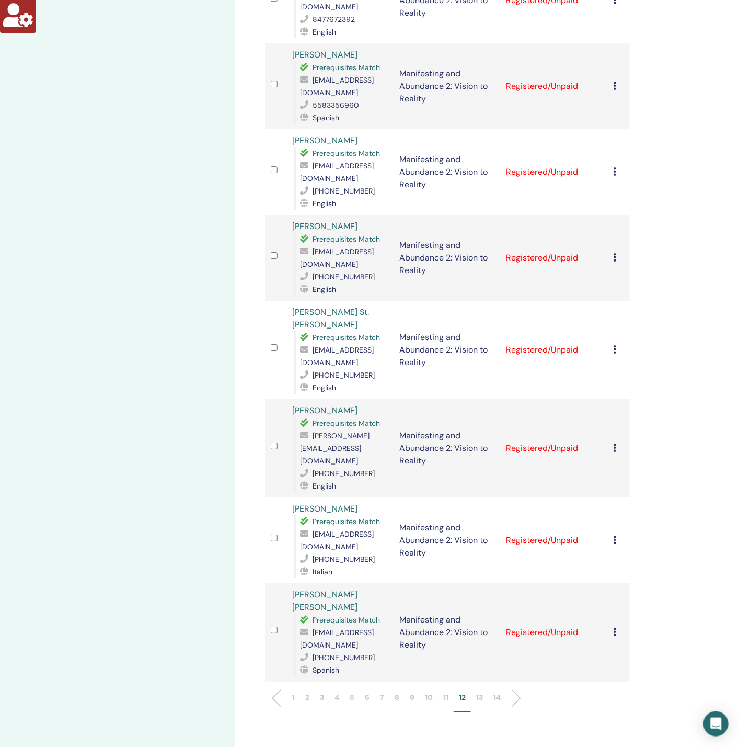
scroll to position [1255, 0]
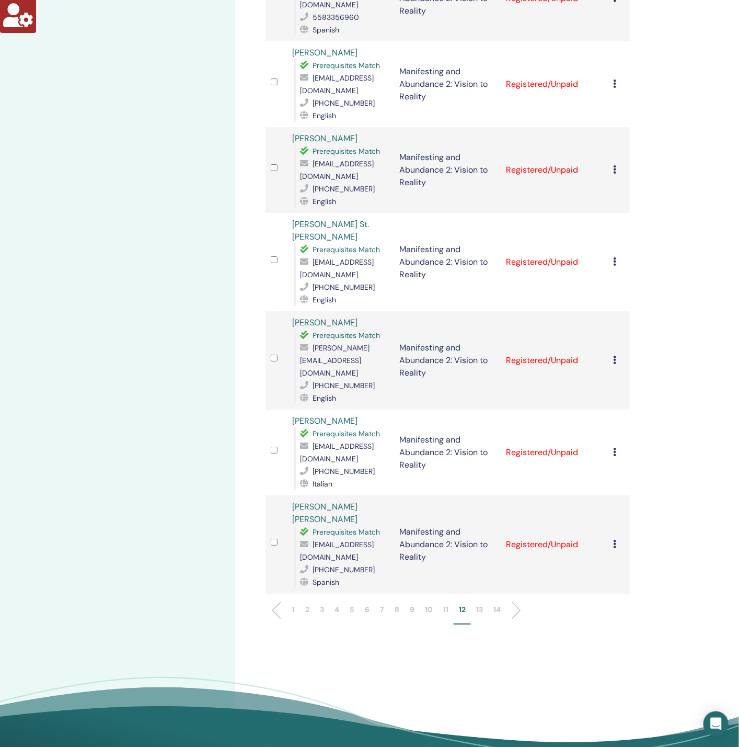
click at [480, 604] on p "13" at bounding box center [479, 609] width 7 height 11
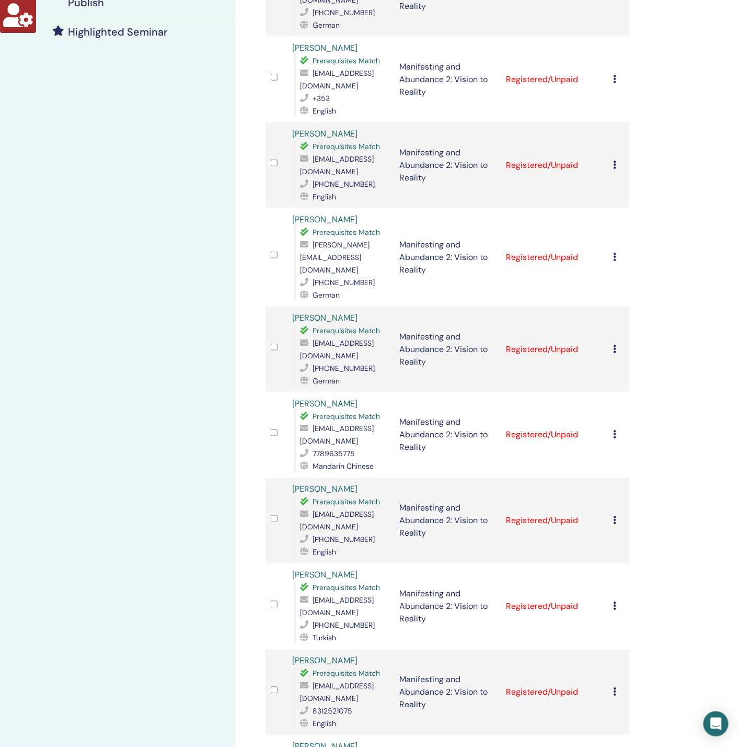
scroll to position [0, 0]
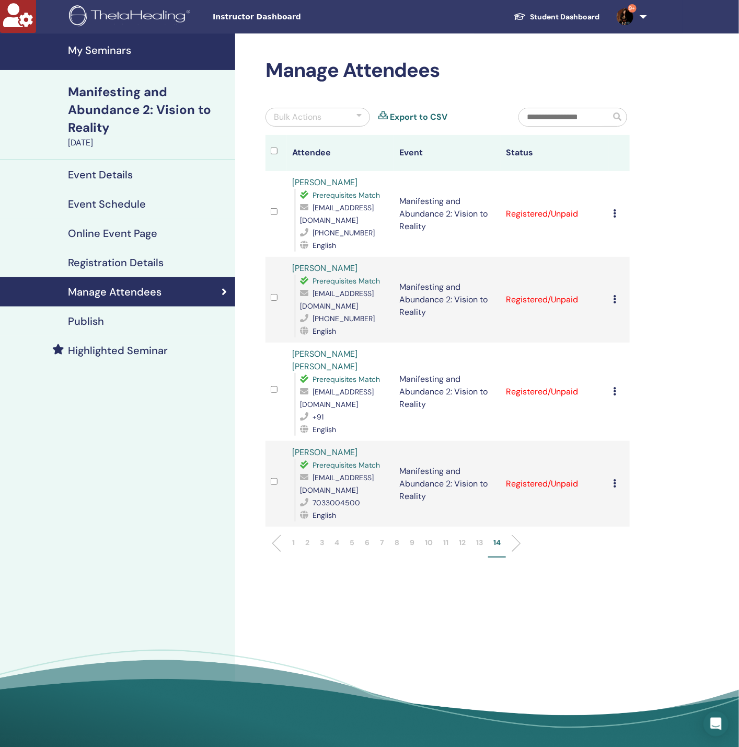
click at [294, 537] on p "1" at bounding box center [293, 542] width 3 height 11
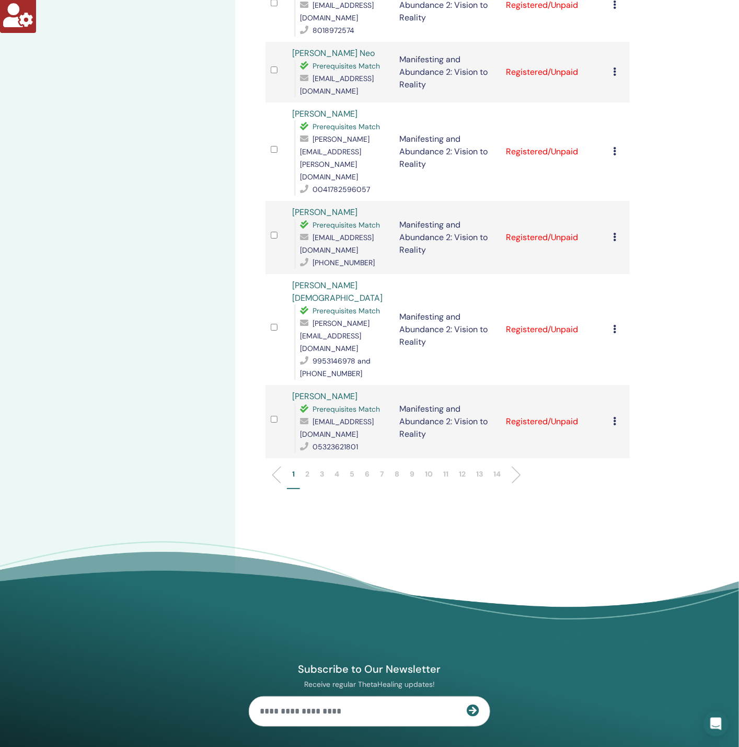
click at [304, 469] on li "2" at bounding box center [307, 479] width 15 height 20
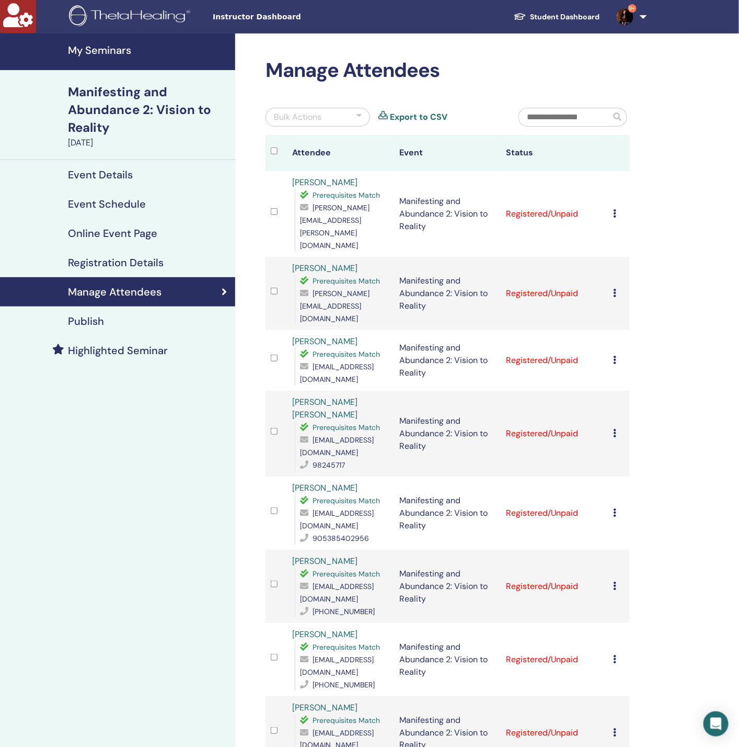
click at [107, 265] on h4 "Registration Details" at bounding box center [116, 262] width 96 height 13
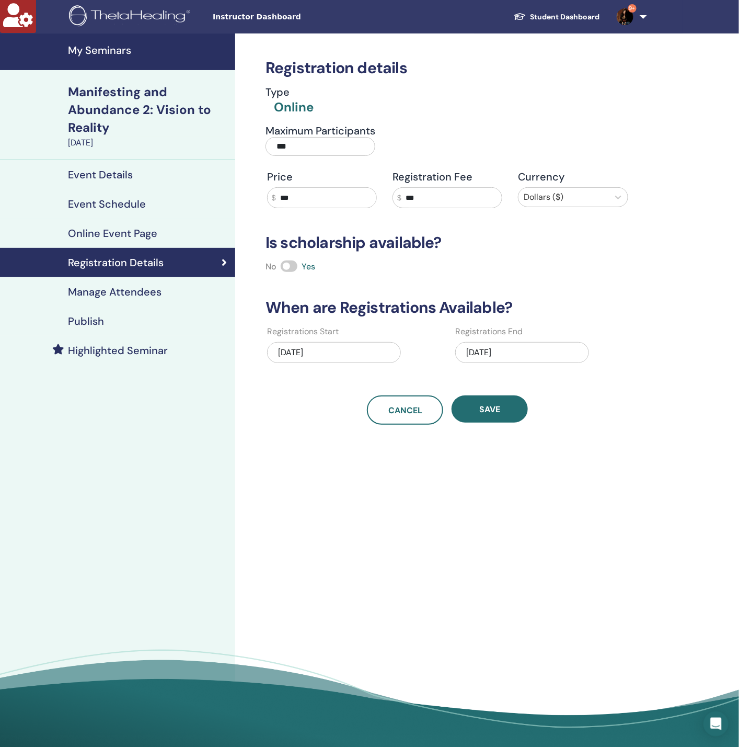
click at [112, 294] on h4 "Manage Attendees" at bounding box center [115, 292] width 94 height 13
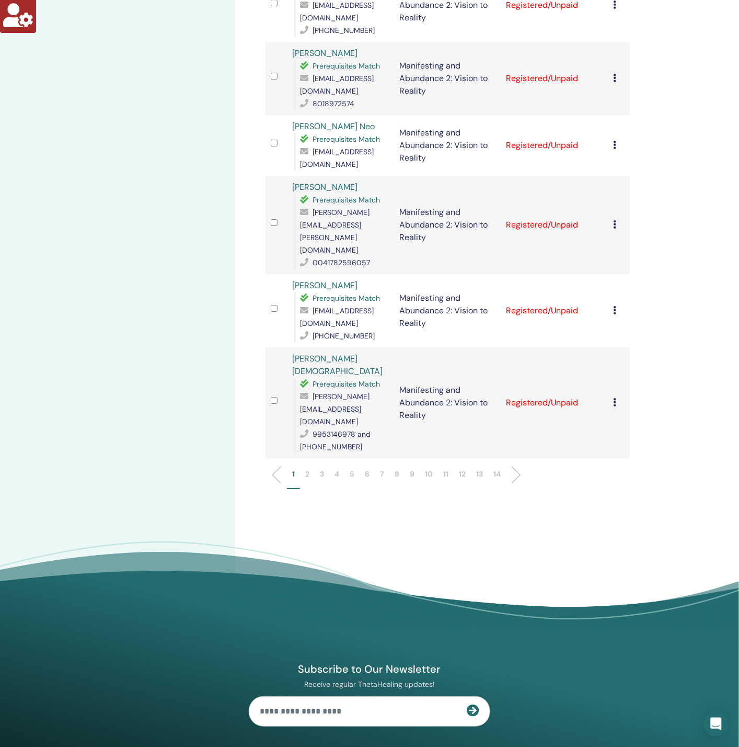
click at [310, 469] on li "2" at bounding box center [307, 479] width 15 height 20
